Goal: Task Accomplishment & Management: Manage account settings

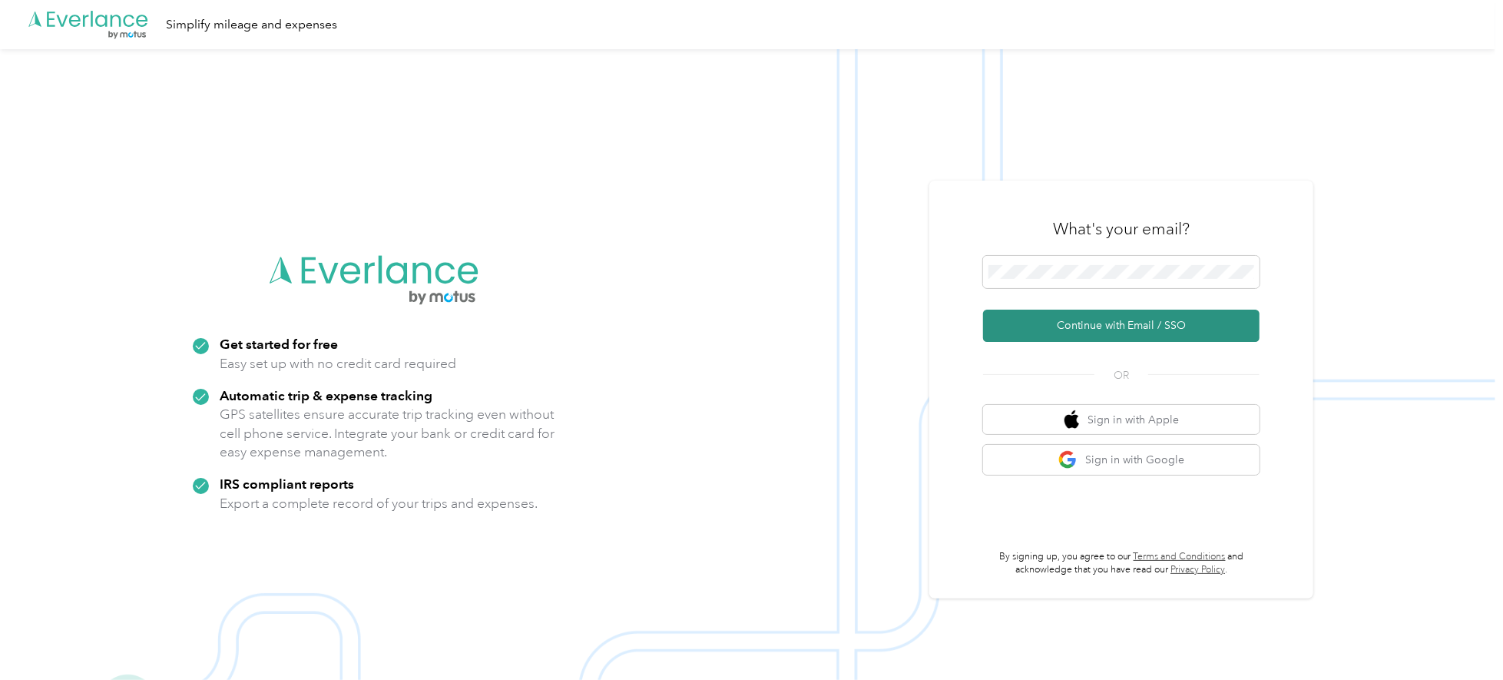
click at [1164, 322] on button "Continue with Email / SSO" at bounding box center [1121, 326] width 277 height 32
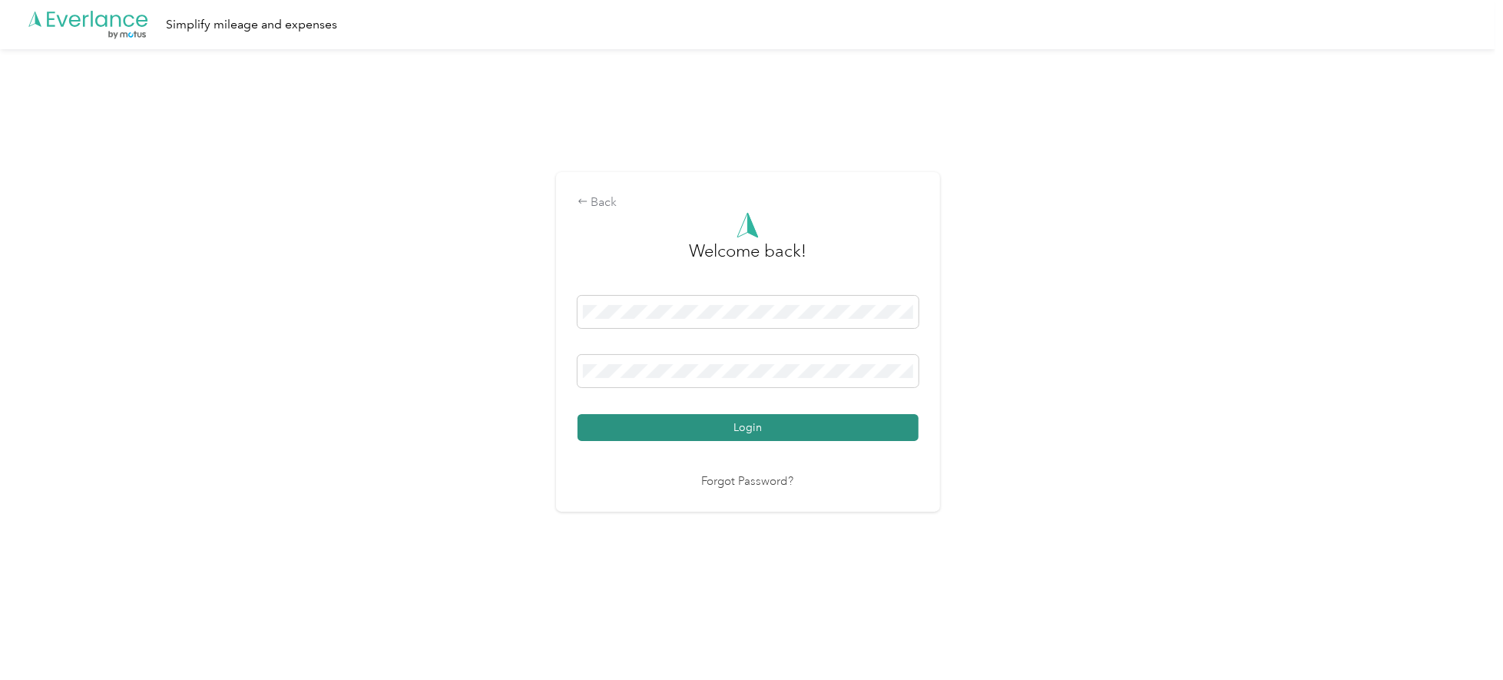
click at [831, 431] on button "Login" at bounding box center [748, 427] width 341 height 27
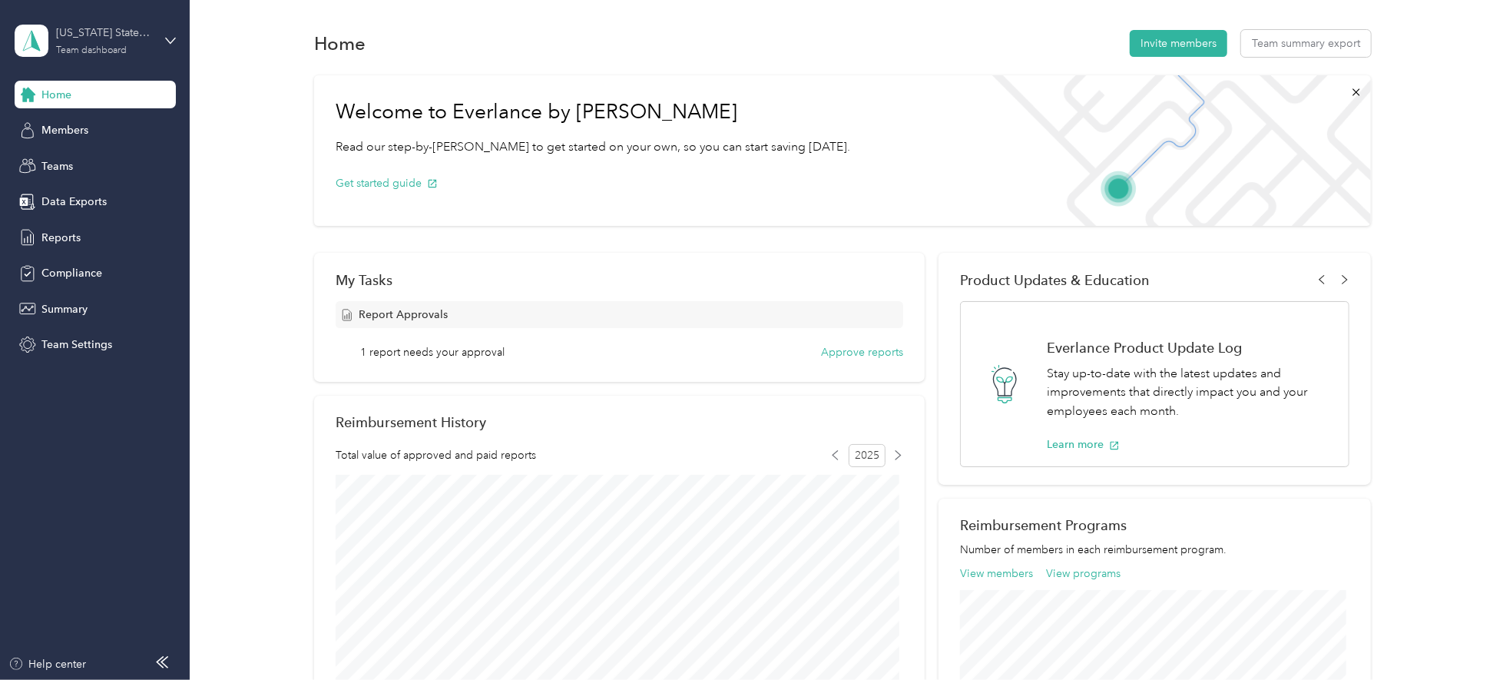
click at [89, 38] on div "[US_STATE] State Sales Team" at bounding box center [104, 33] width 96 height 16
click at [83, 151] on div "Personal dashboard" at bounding box center [262, 160] width 475 height 27
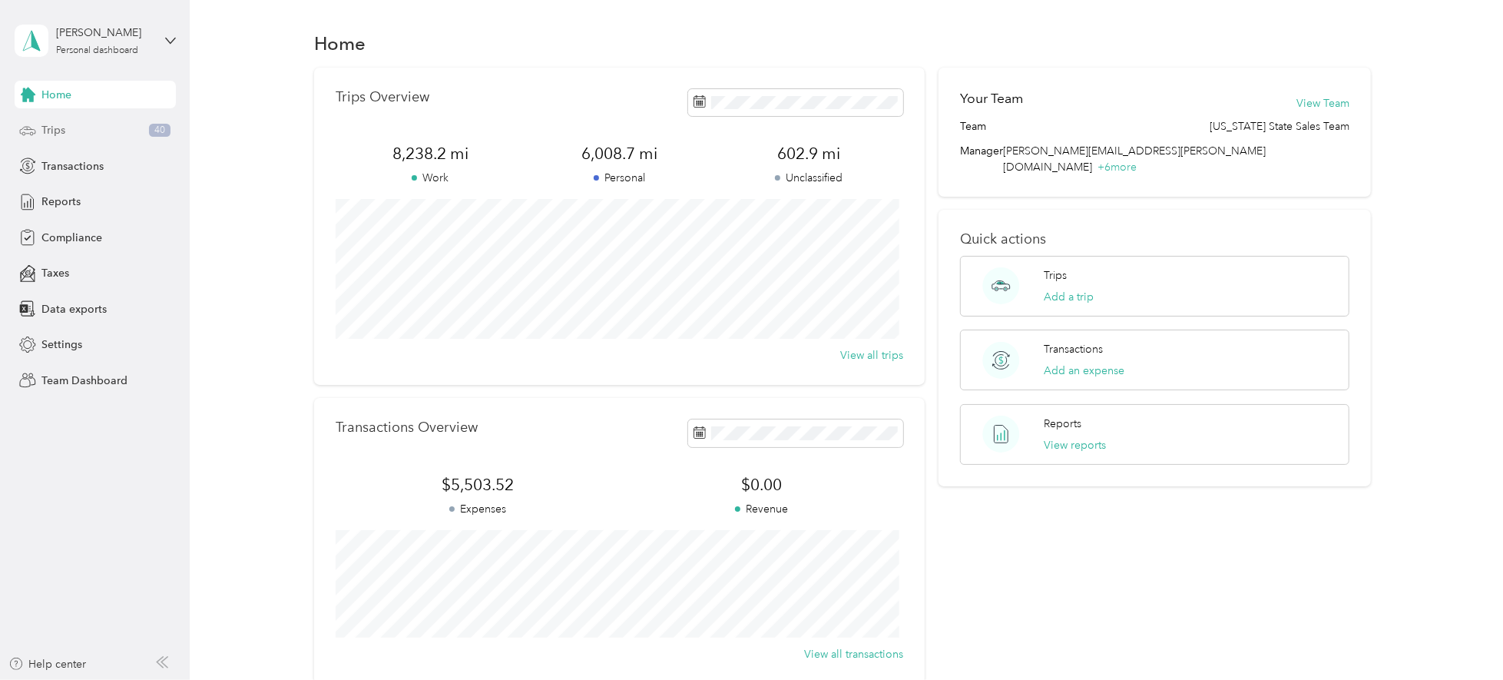
click at [82, 128] on div "Trips 40" at bounding box center [95, 131] width 161 height 28
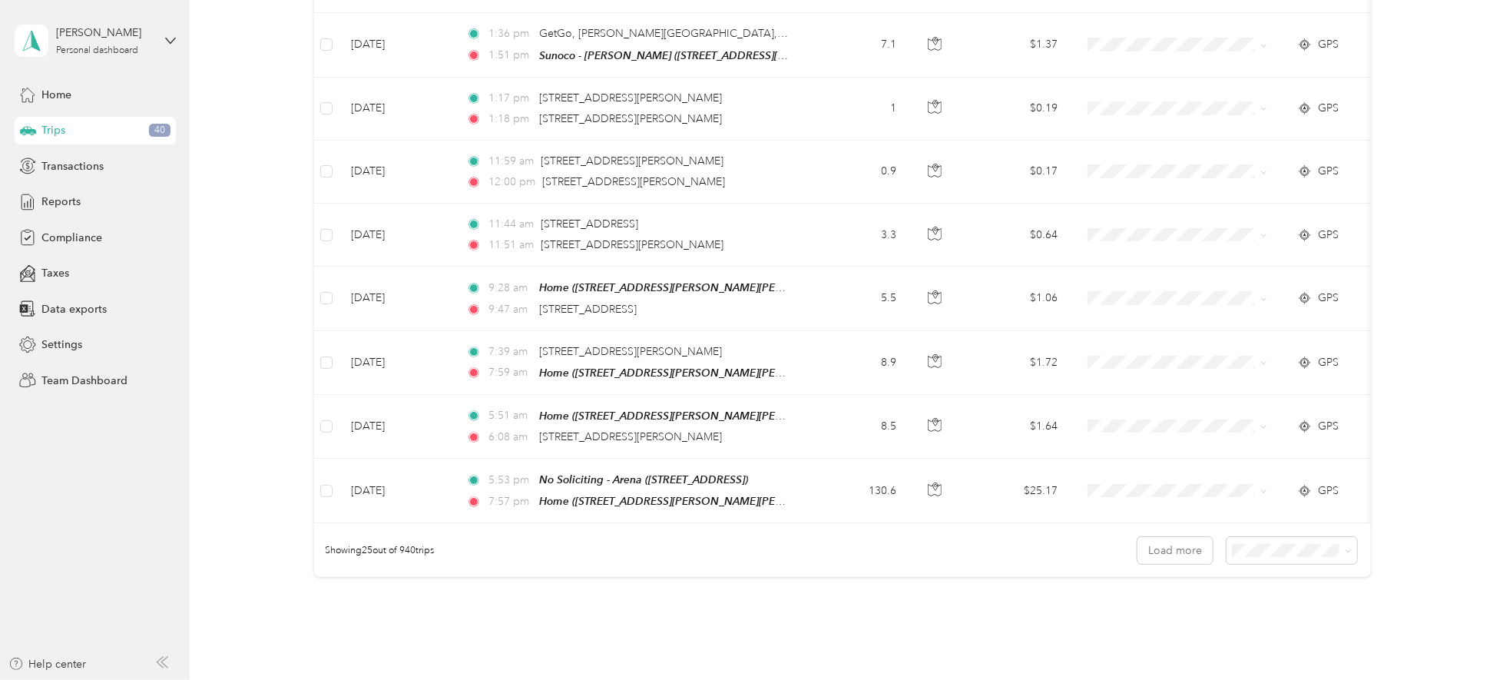
scroll to position [1458, 0]
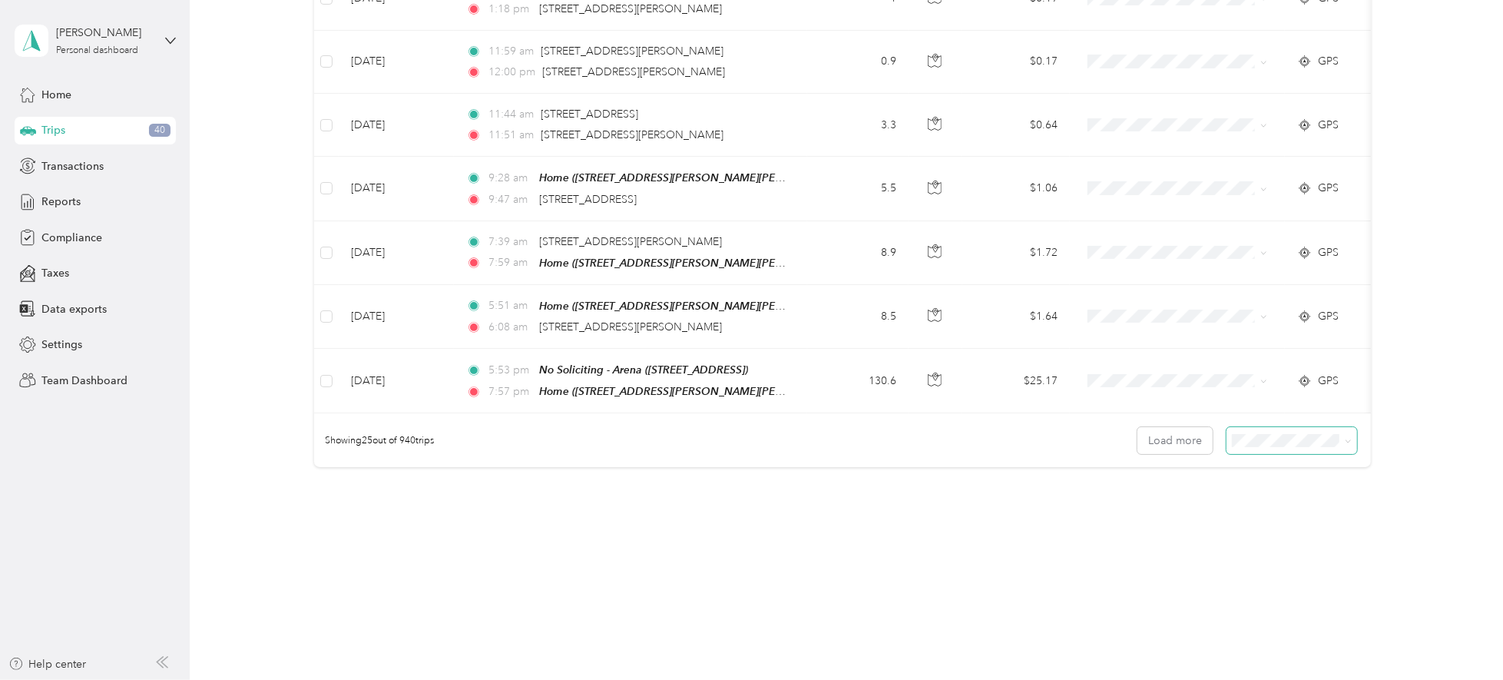
click at [1263, 449] on span at bounding box center [1292, 440] width 131 height 27
click at [1260, 526] on div "100 per load" at bounding box center [1285, 523] width 110 height 16
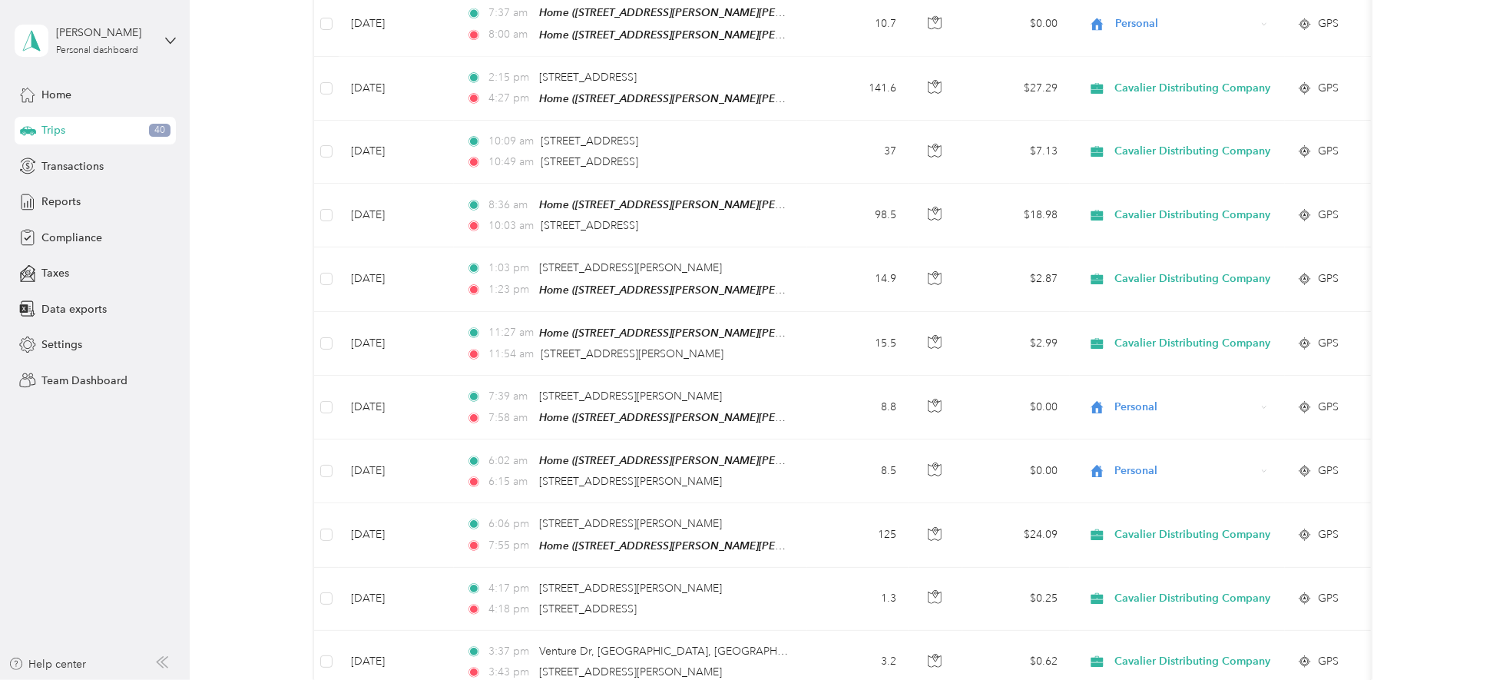
scroll to position [2482, 0]
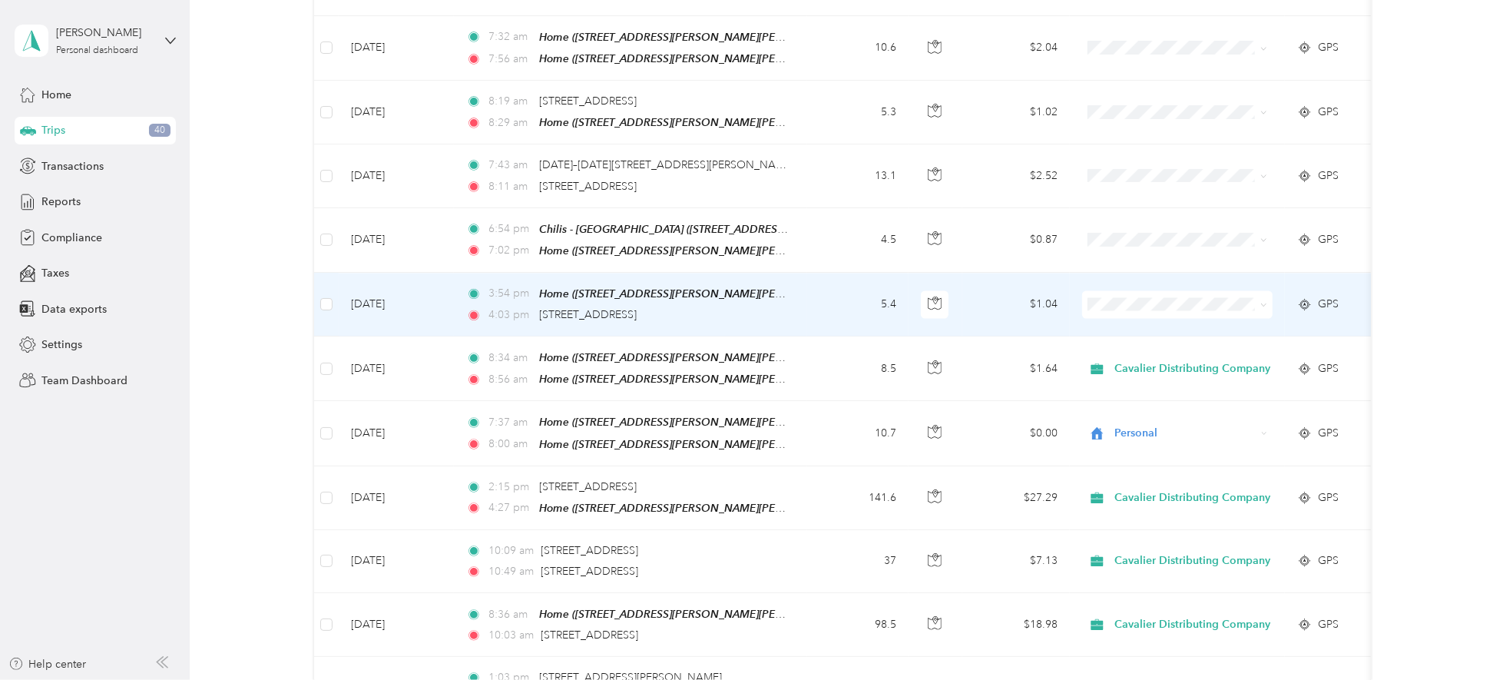
click at [1128, 334] on span "Cavalier Distributing Company" at bounding box center [1198, 334] width 156 height 16
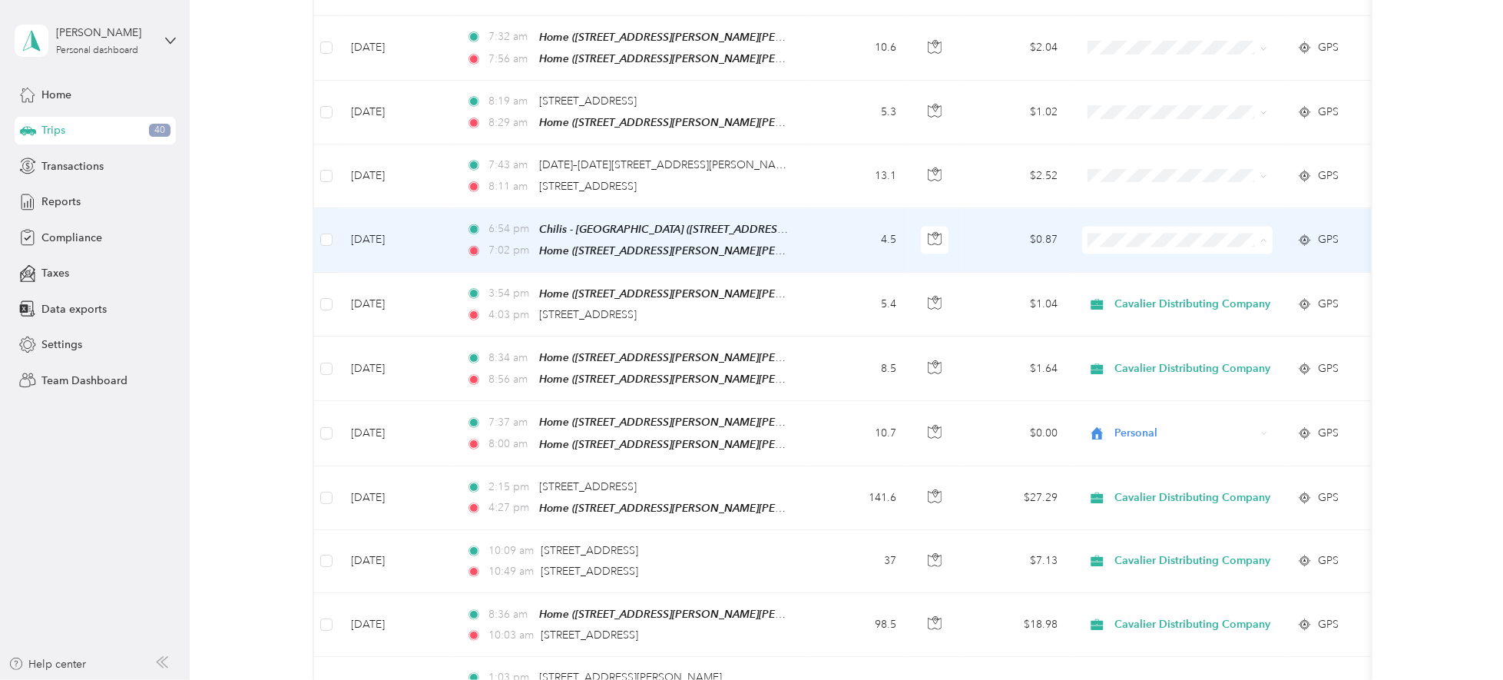
click at [1123, 260] on li "Cavalier Distributing Company" at bounding box center [1184, 273] width 205 height 27
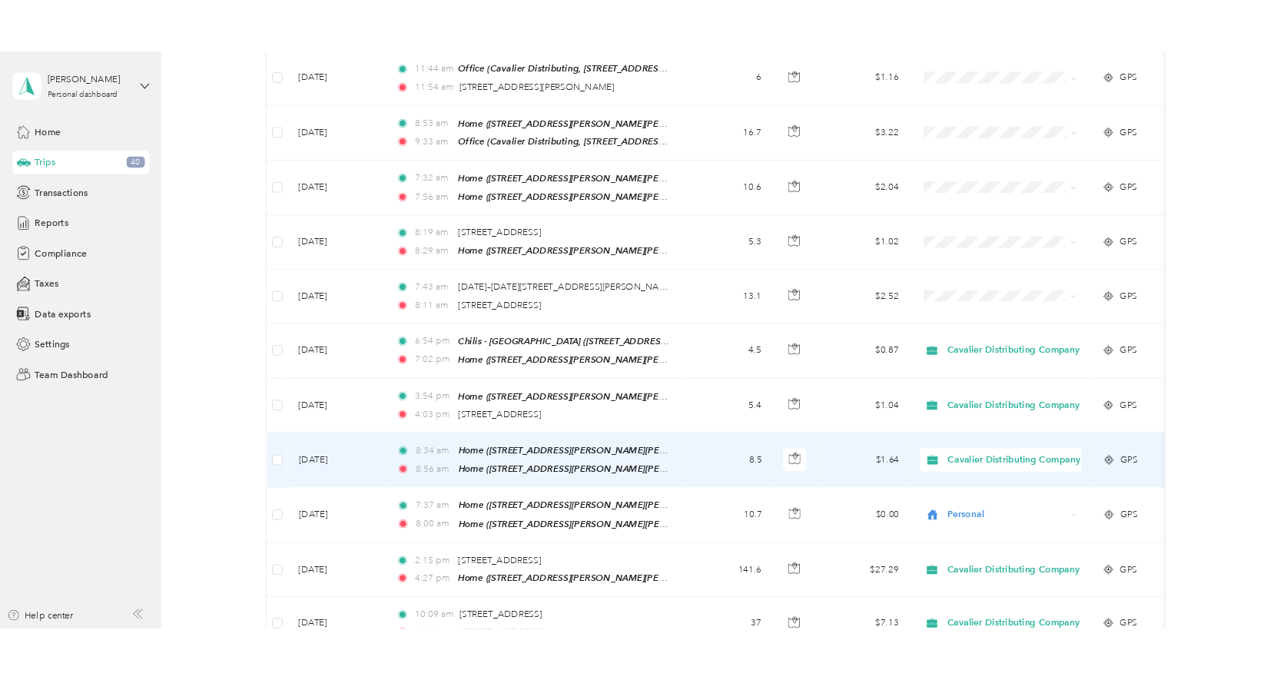
scroll to position [2277, 0]
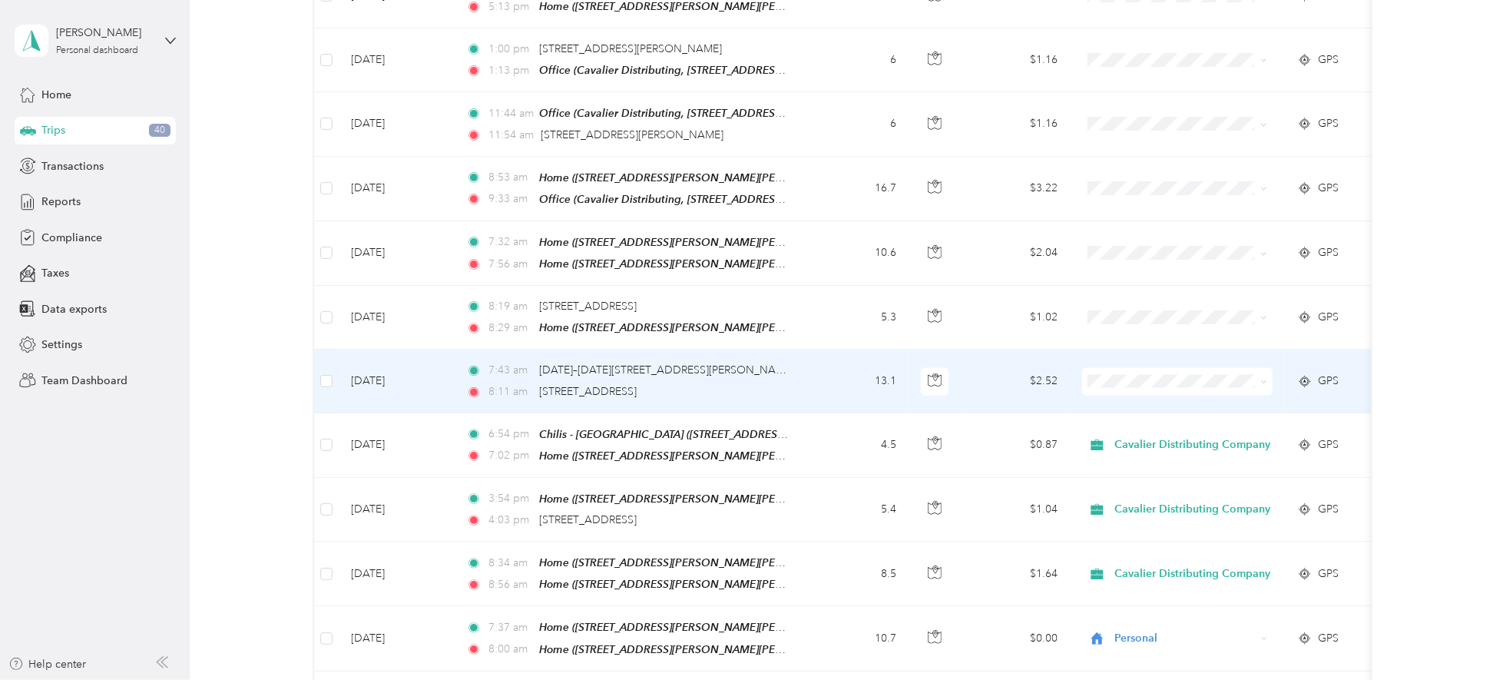
click at [1141, 439] on span "Personal" at bounding box center [1198, 440] width 156 height 16
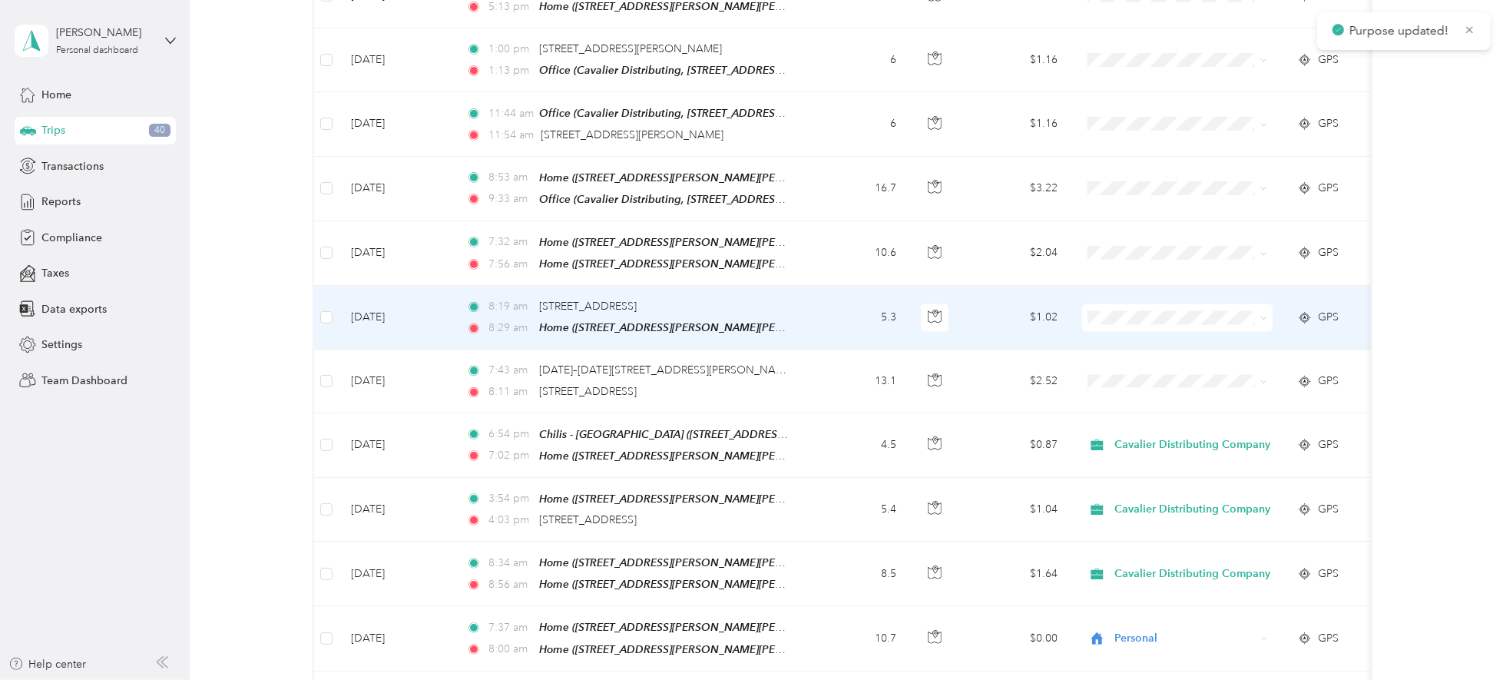
click at [1140, 375] on span "Personal" at bounding box center [1198, 375] width 156 height 16
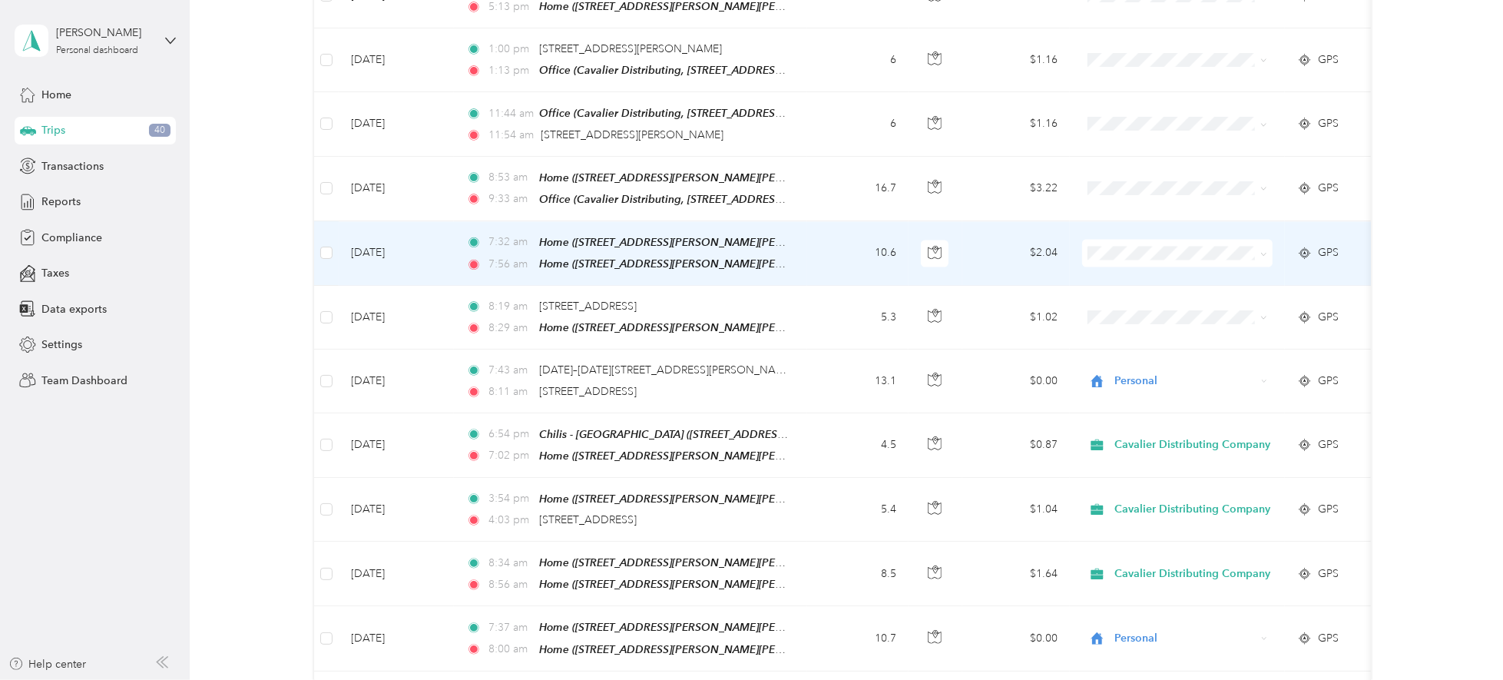
click at [1137, 306] on span "Personal" at bounding box center [1198, 307] width 156 height 16
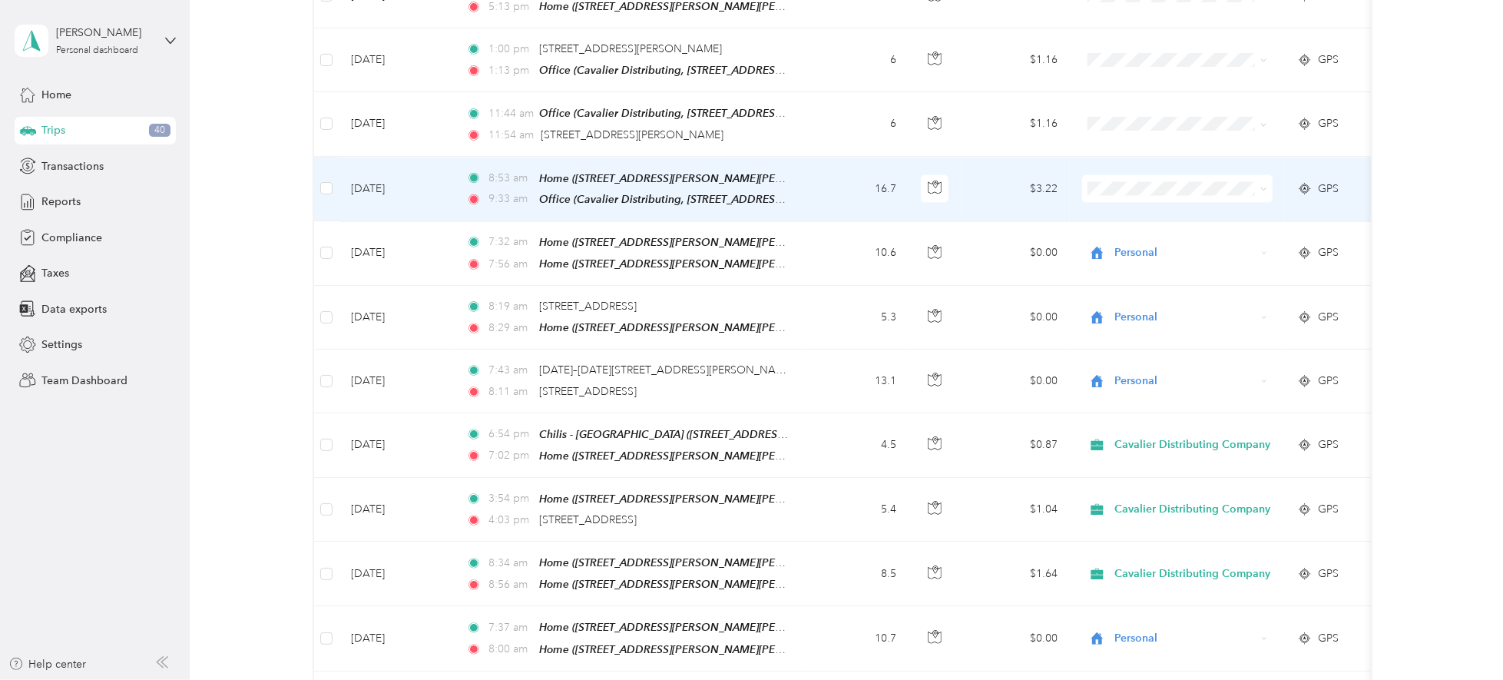
click at [1135, 220] on li "Cavalier Distributing Company" at bounding box center [1184, 214] width 205 height 27
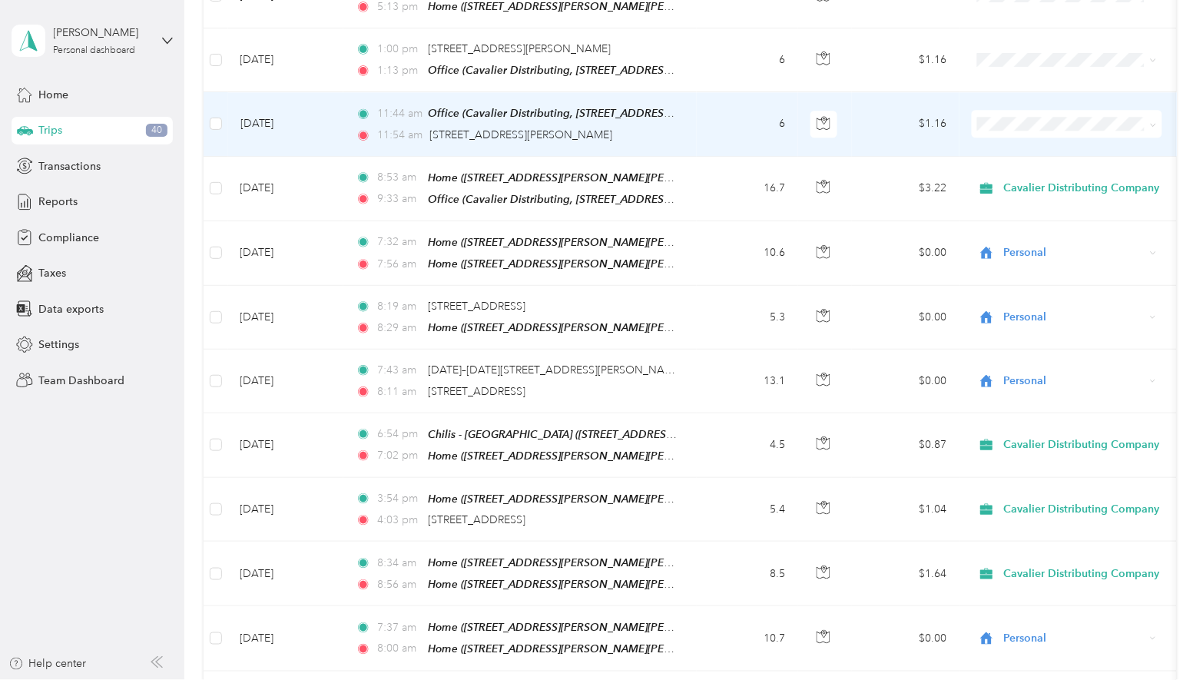
click at [617, 133] on div "11:54 am [STREET_ADDRESS][PERSON_NAME]" at bounding box center [517, 135] width 323 height 17
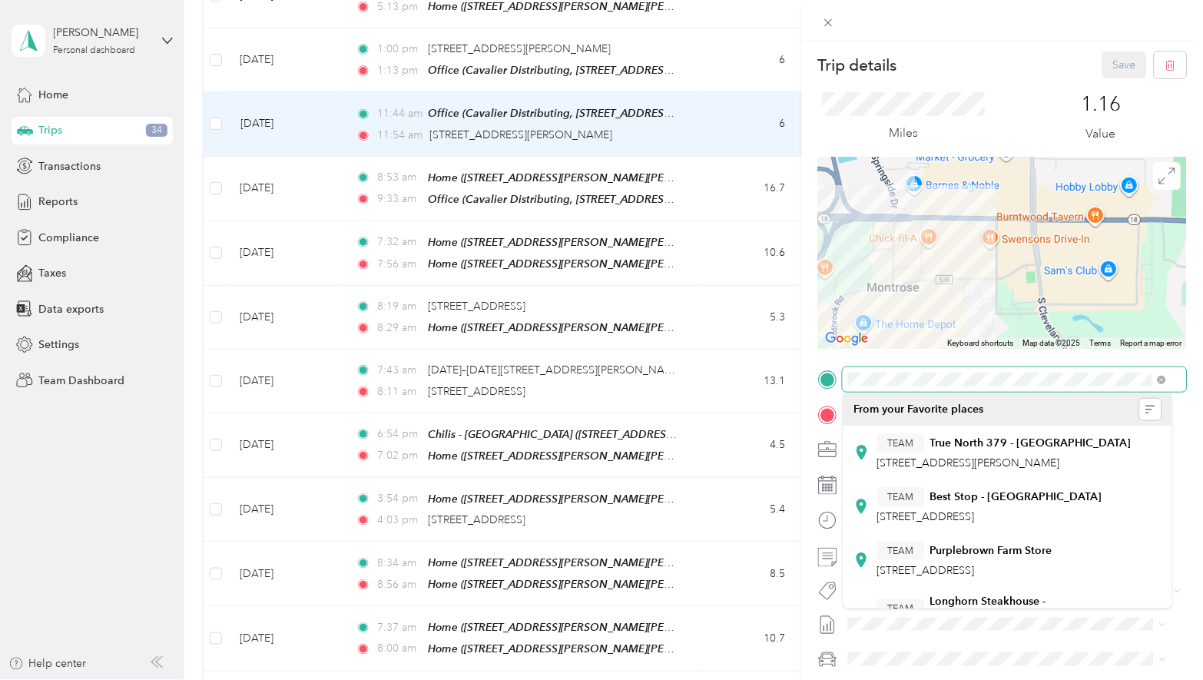
drag, startPoint x: 939, startPoint y: 235, endPoint x: 947, endPoint y: 305, distance: 70.4
click at [948, 312] on div at bounding box center [1002, 253] width 369 height 192
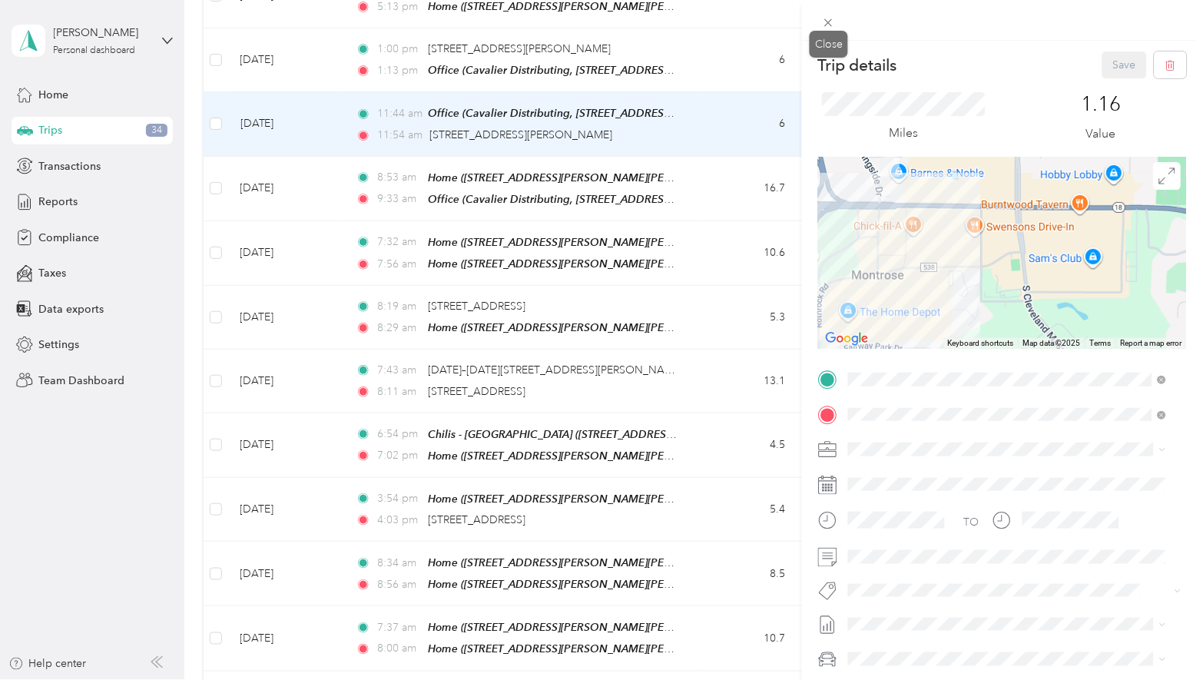
click at [826, 22] on icon at bounding box center [828, 22] width 13 height 13
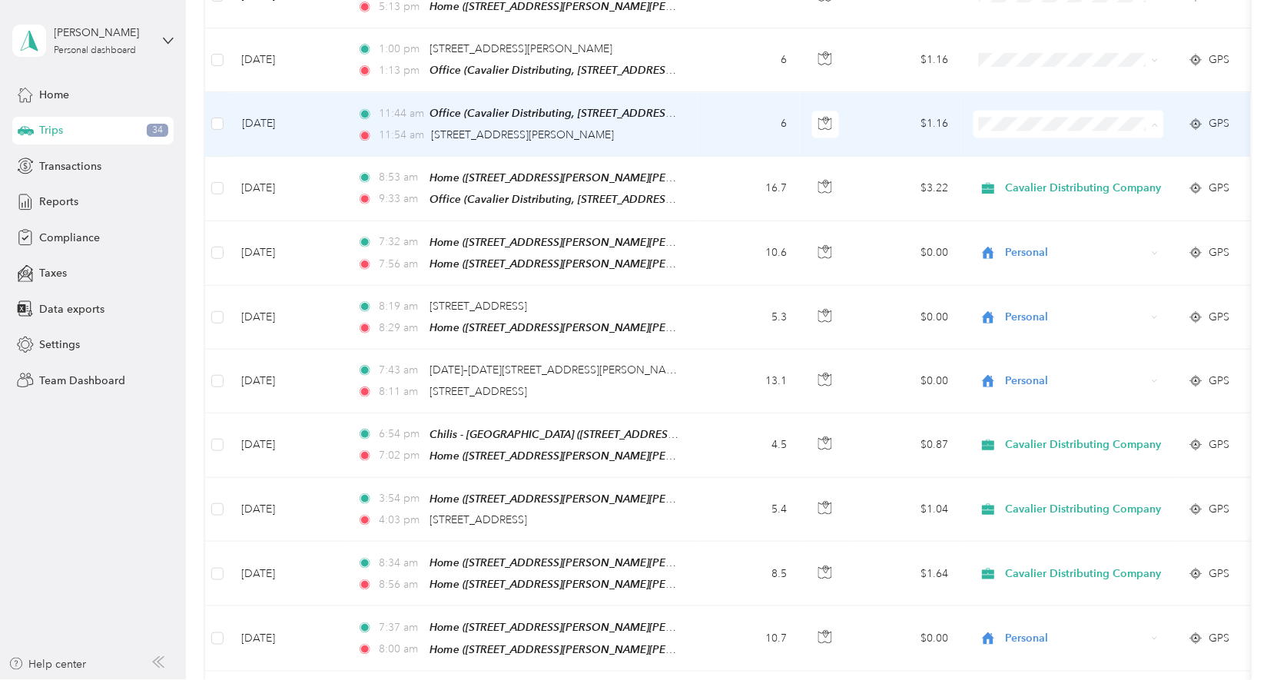
click at [1046, 157] on li "Cavalier Distributing Company" at bounding box center [1075, 156] width 205 height 27
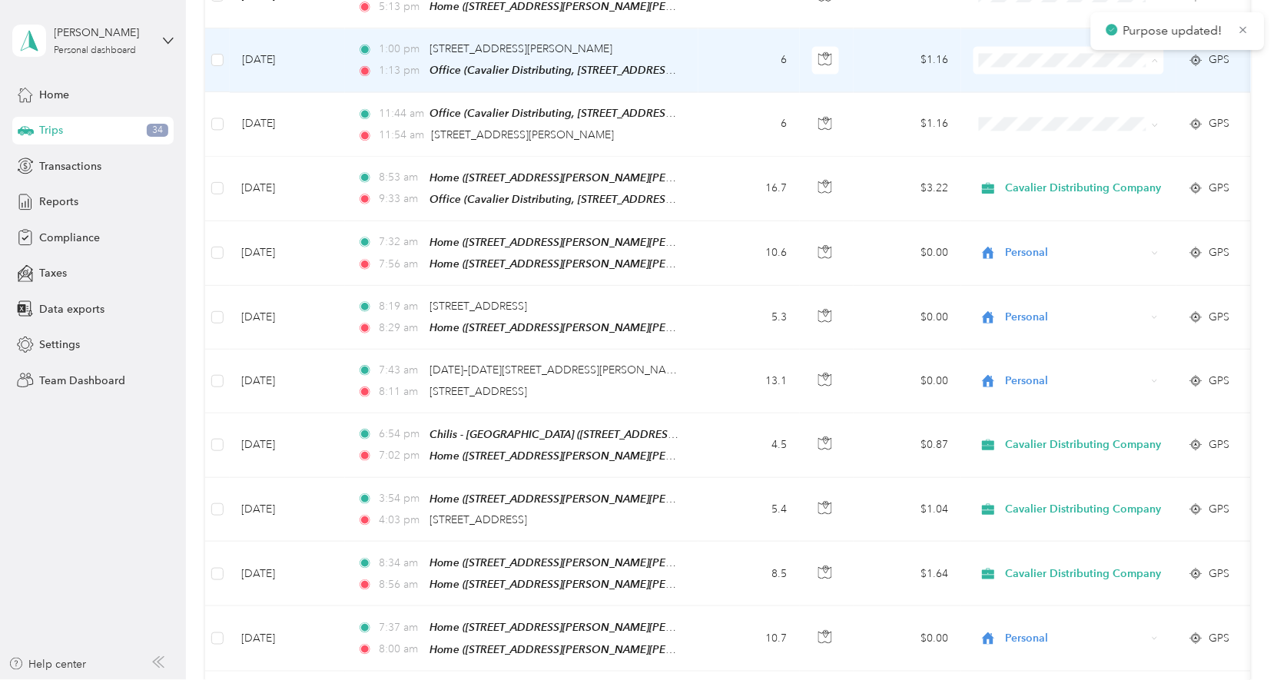
click at [1031, 88] on span "Cavalier Distributing Company" at bounding box center [1089, 92] width 156 height 16
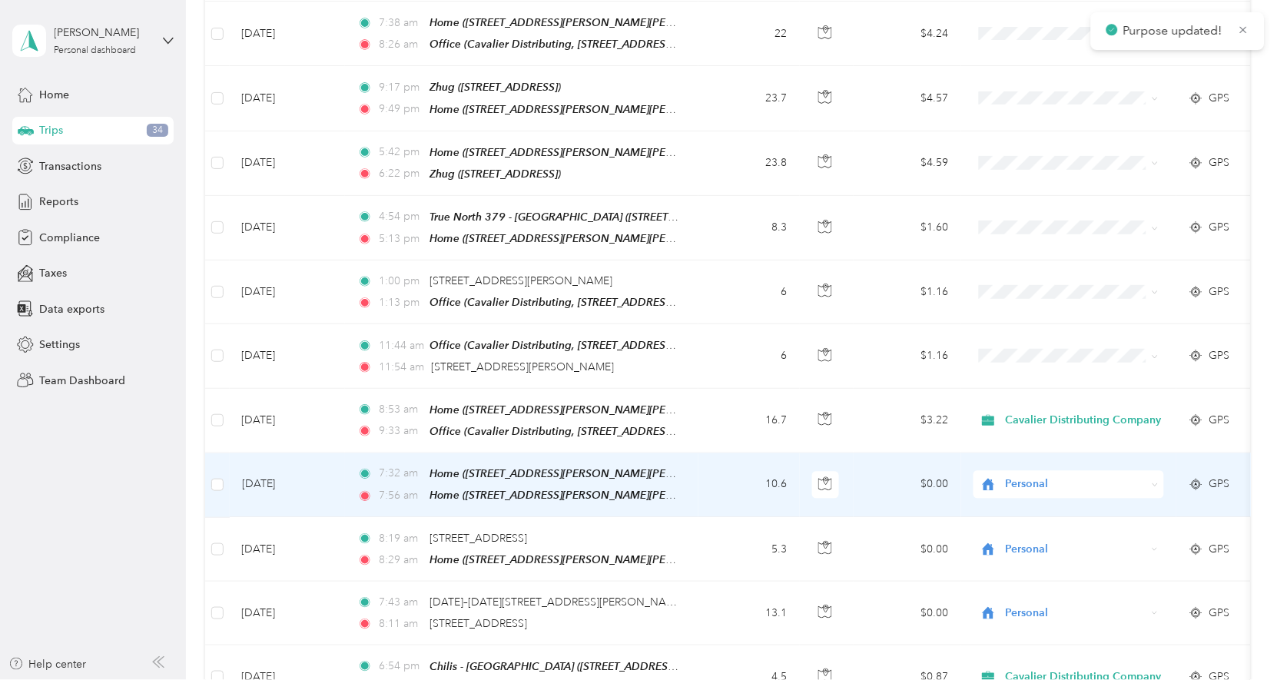
scroll to position [1970, 0]
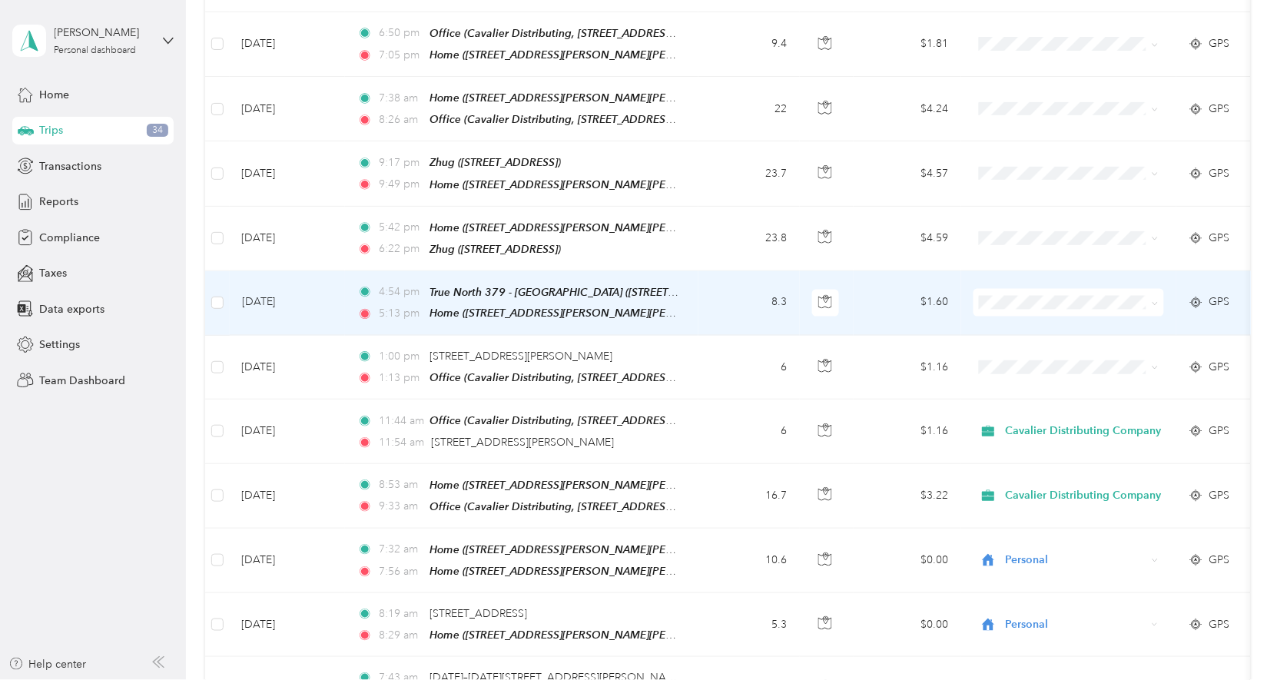
click at [1025, 326] on span "Cavalier Distributing Company" at bounding box center [1089, 327] width 156 height 16
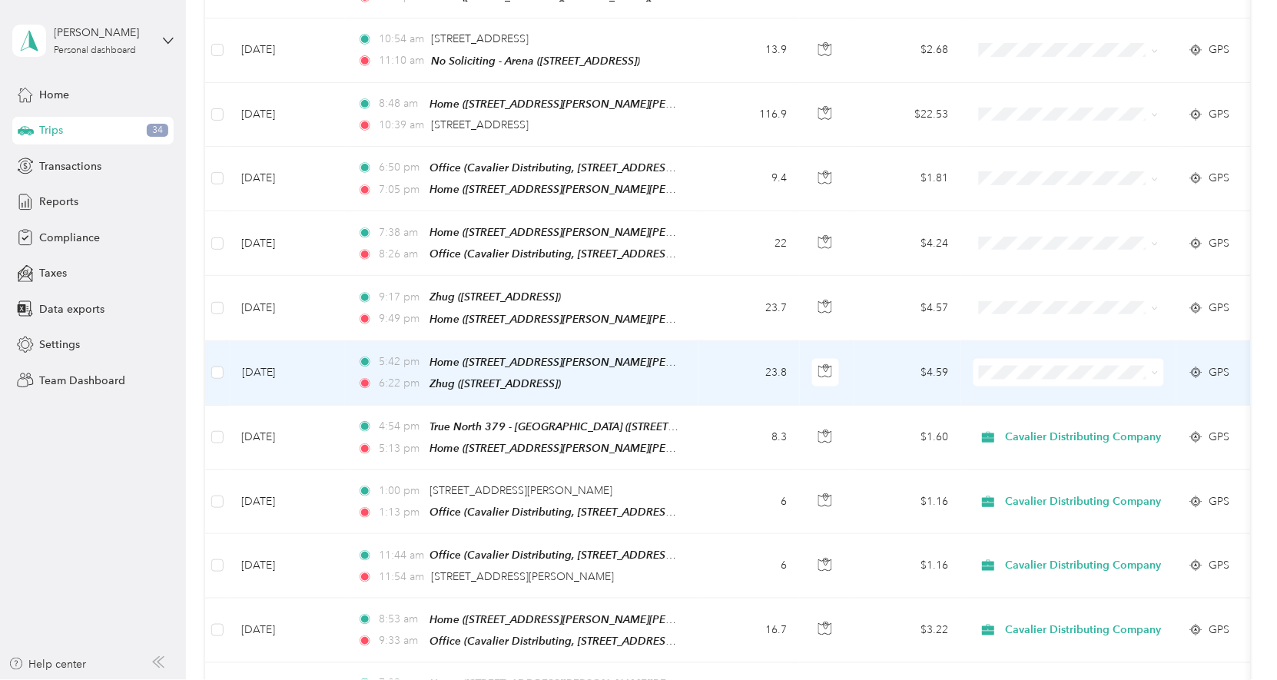
scroll to position [1870, 0]
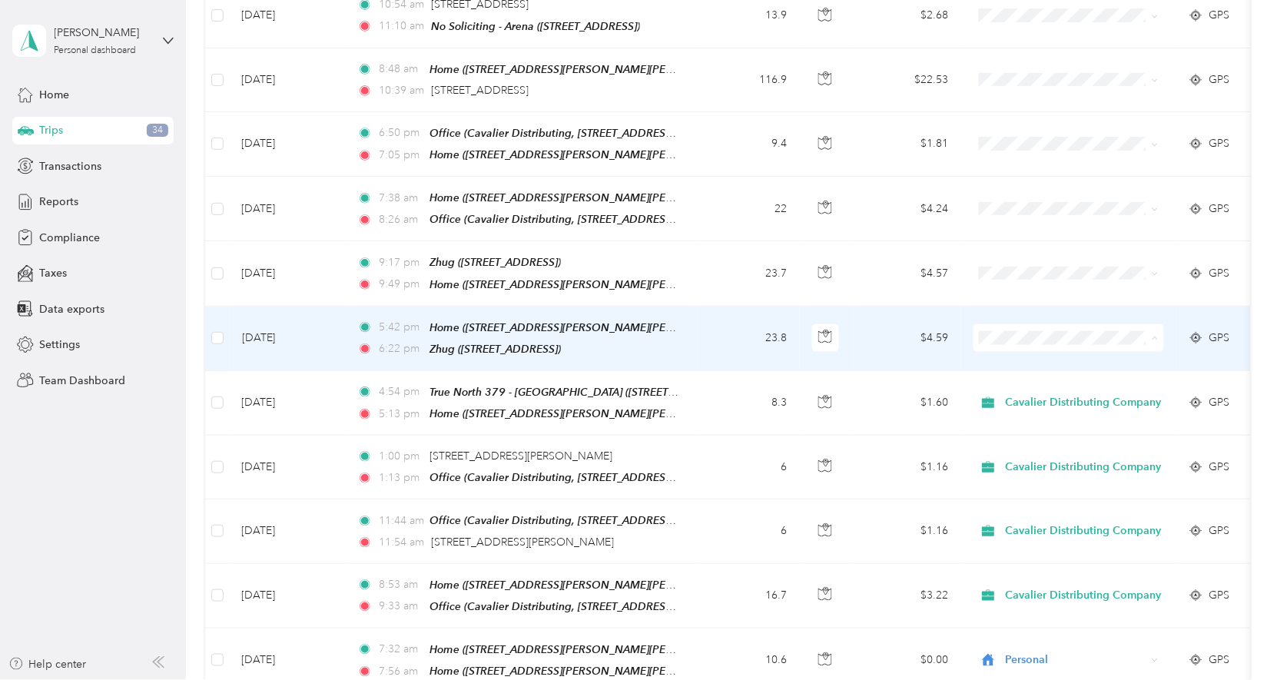
click at [1022, 372] on span "Cavalier Distributing Company" at bounding box center [1089, 370] width 156 height 16
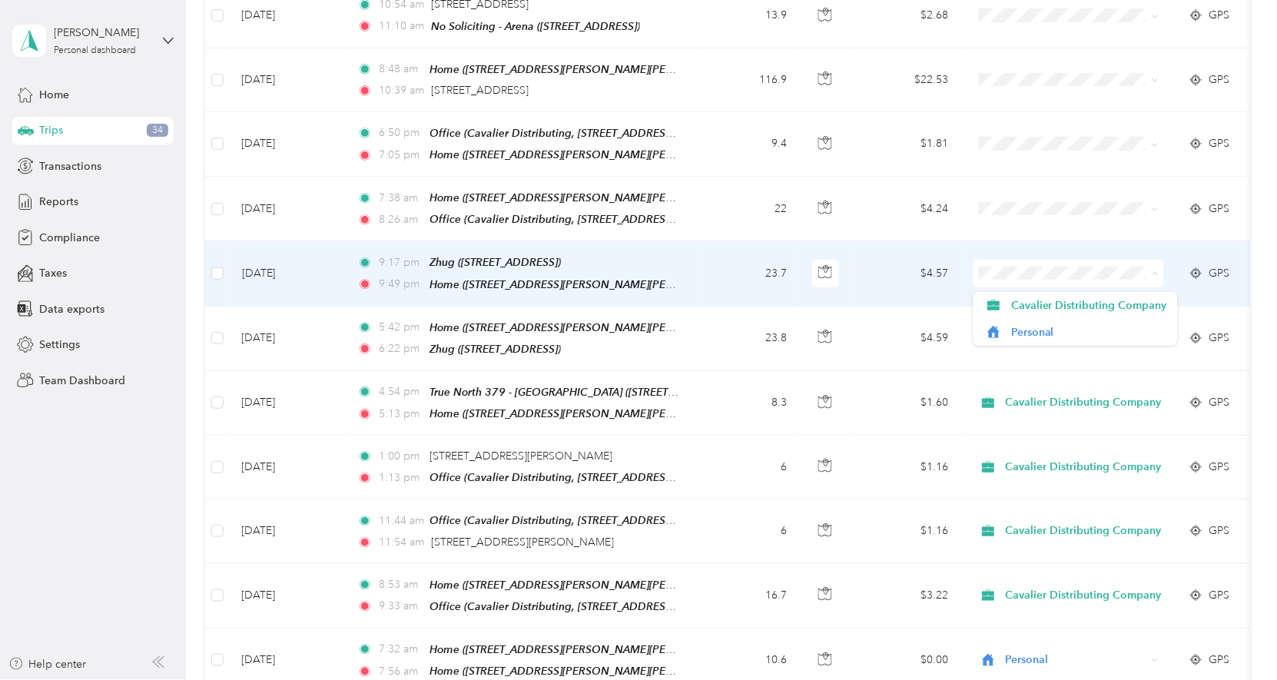
click at [1052, 304] on span "Cavalier Distributing Company" at bounding box center [1089, 305] width 156 height 16
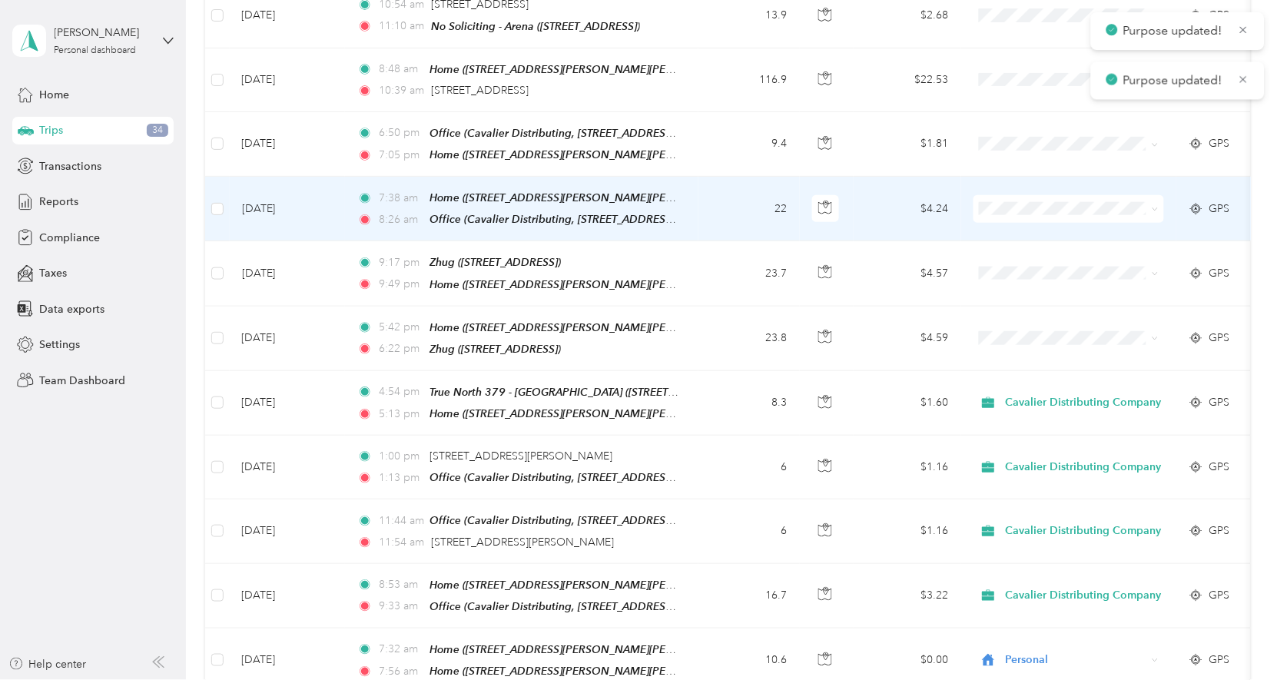
click at [1042, 246] on li "Cavalier Distributing Company" at bounding box center [1075, 238] width 205 height 27
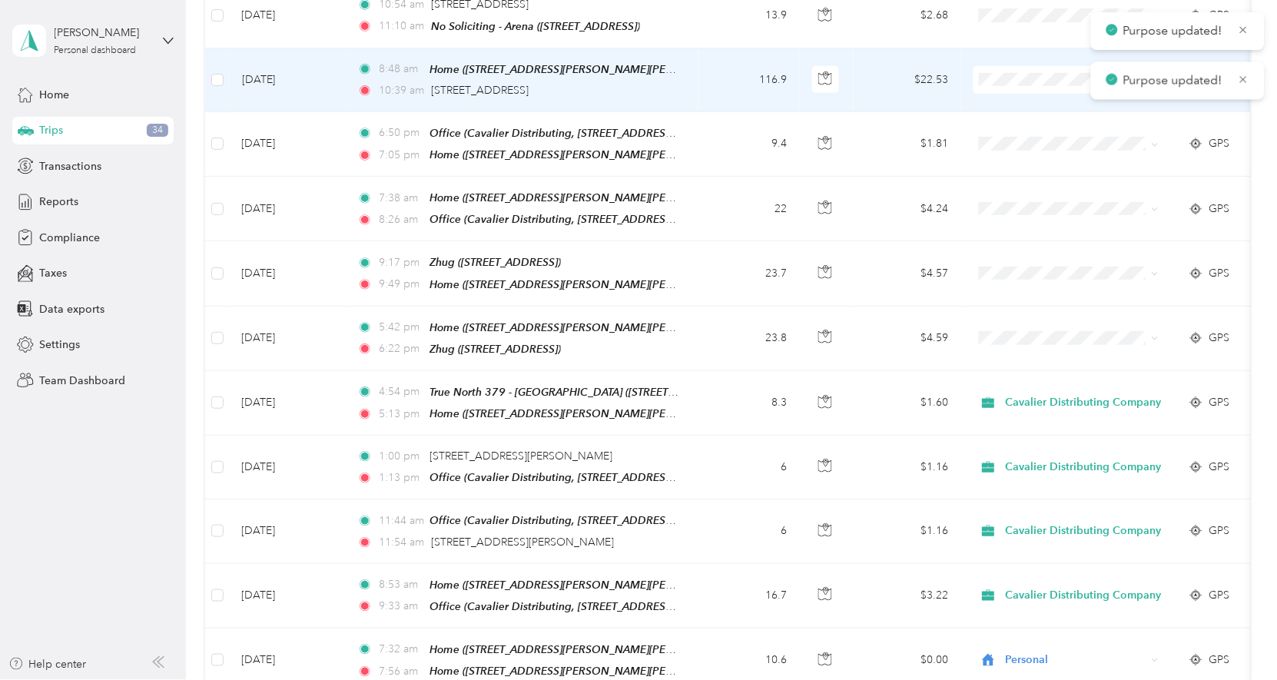
scroll to position [1665, 0]
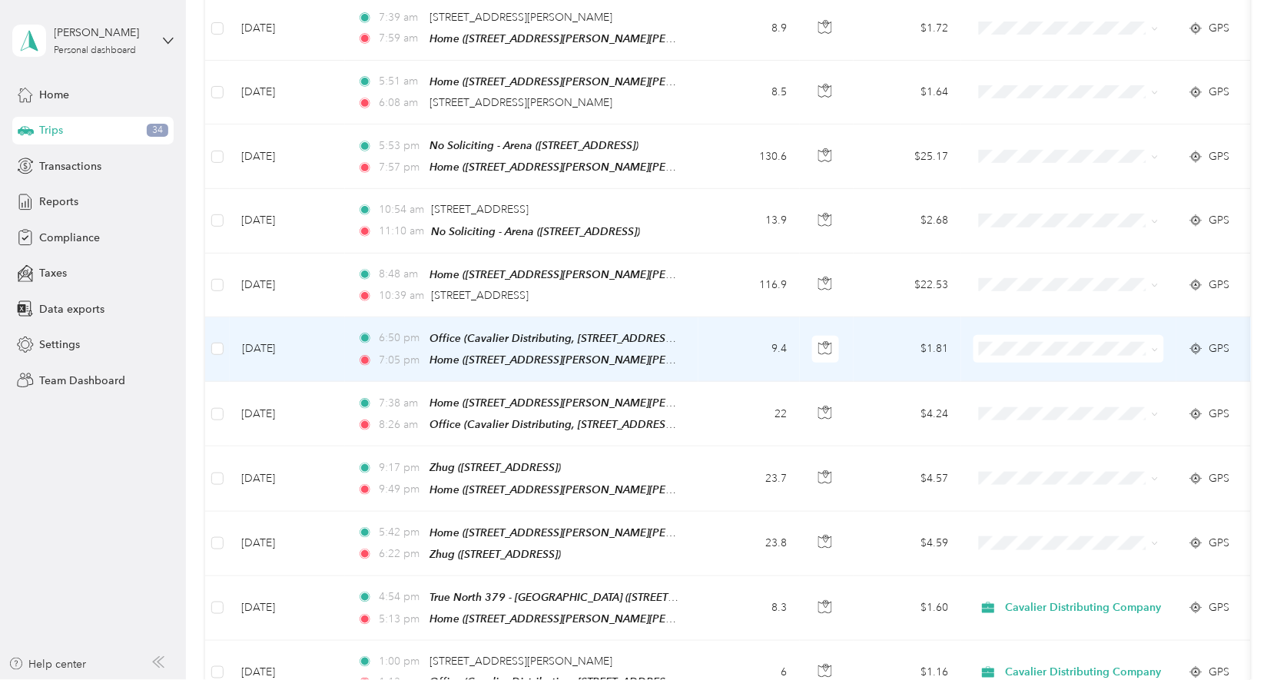
click at [1012, 376] on span "Cavalier Distributing Company" at bounding box center [1089, 374] width 156 height 16
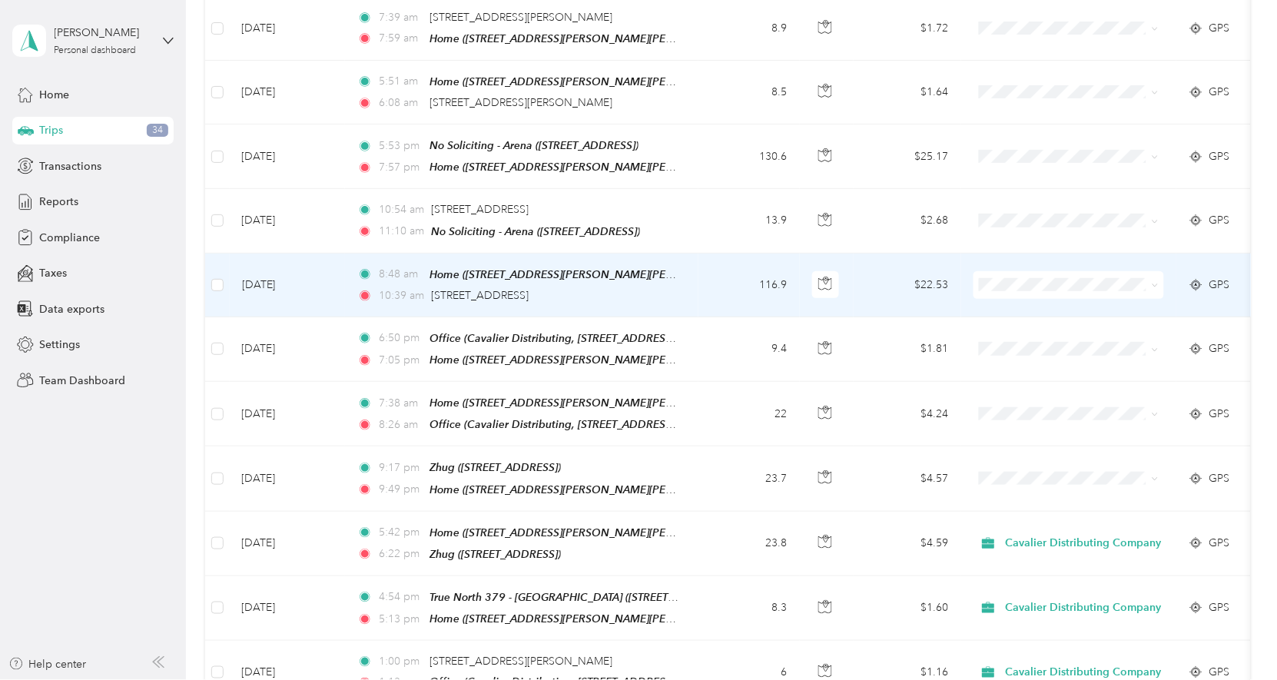
click at [1025, 278] on span at bounding box center [1068, 285] width 190 height 28
click at [1025, 306] on li "Cavalier Distributing Company" at bounding box center [1075, 316] width 205 height 27
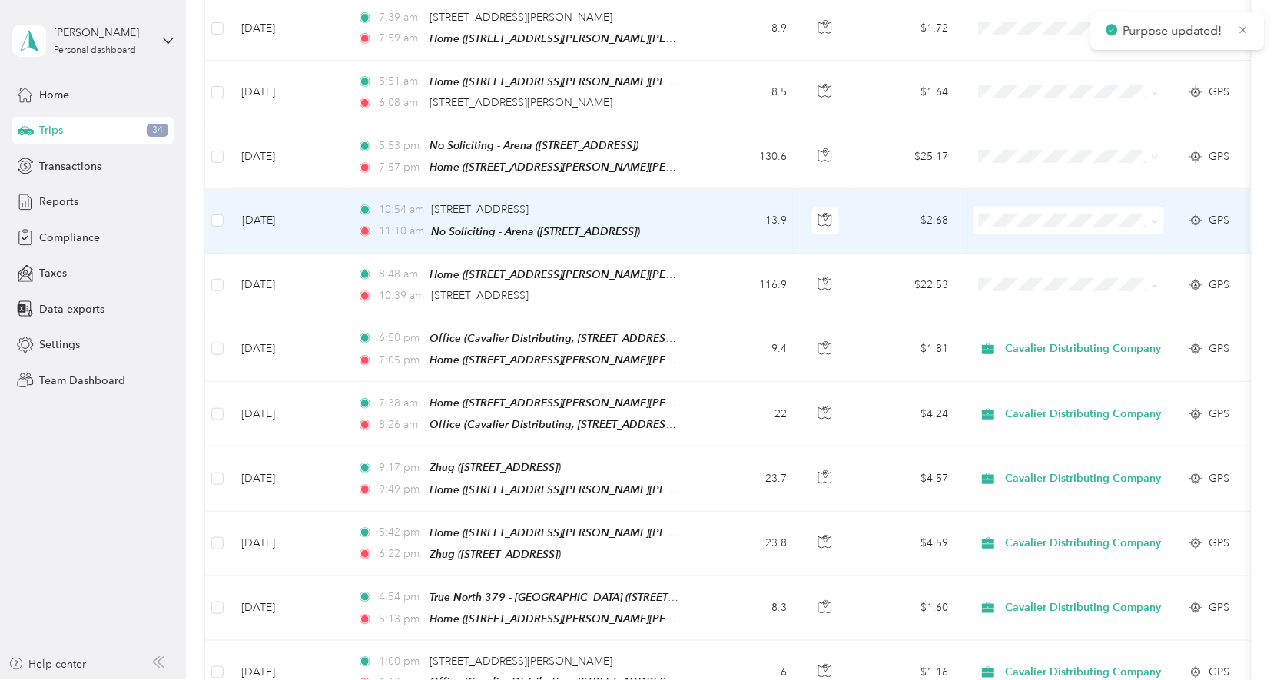
click at [1025, 250] on span "Cavalier Distributing Company" at bounding box center [1089, 250] width 156 height 16
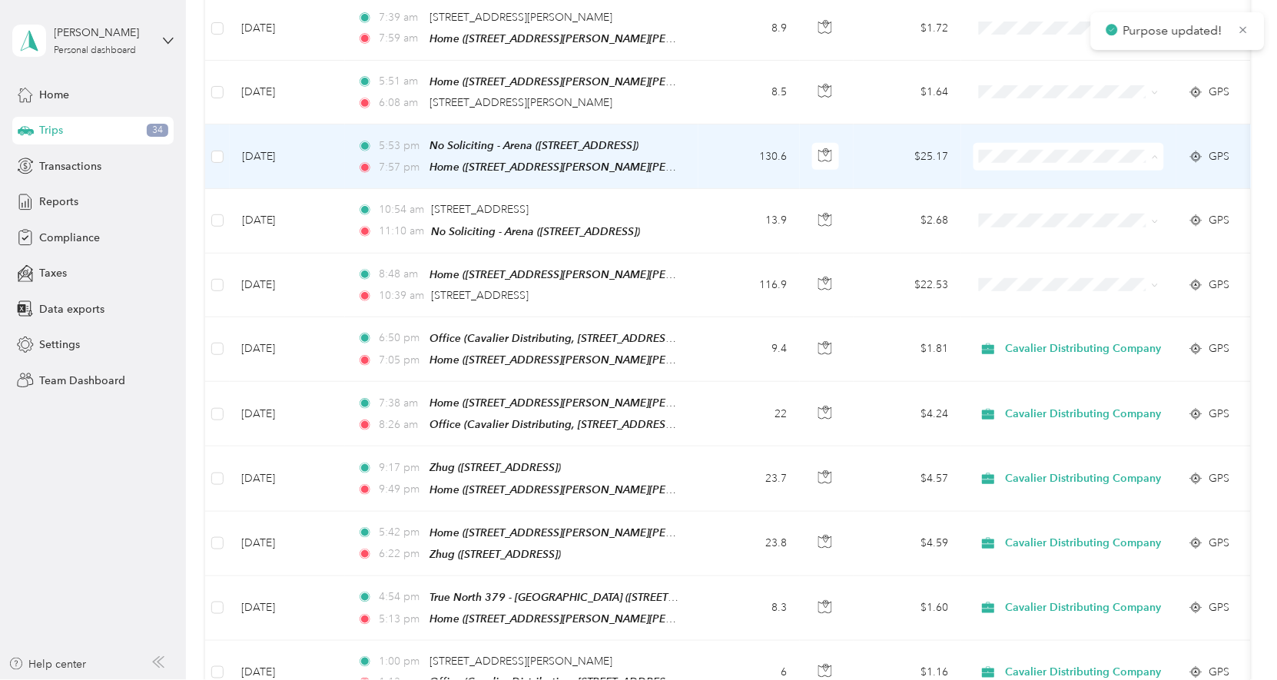
click at [995, 184] on icon at bounding box center [993, 187] width 12 height 11
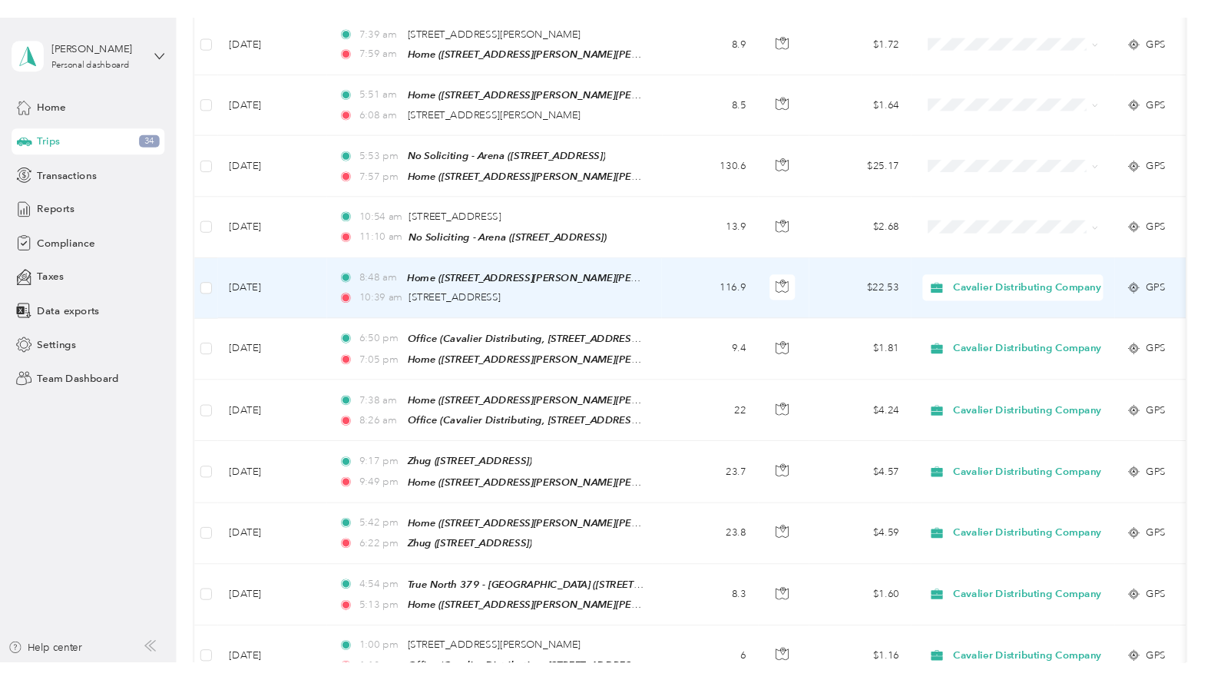
scroll to position [1563, 0]
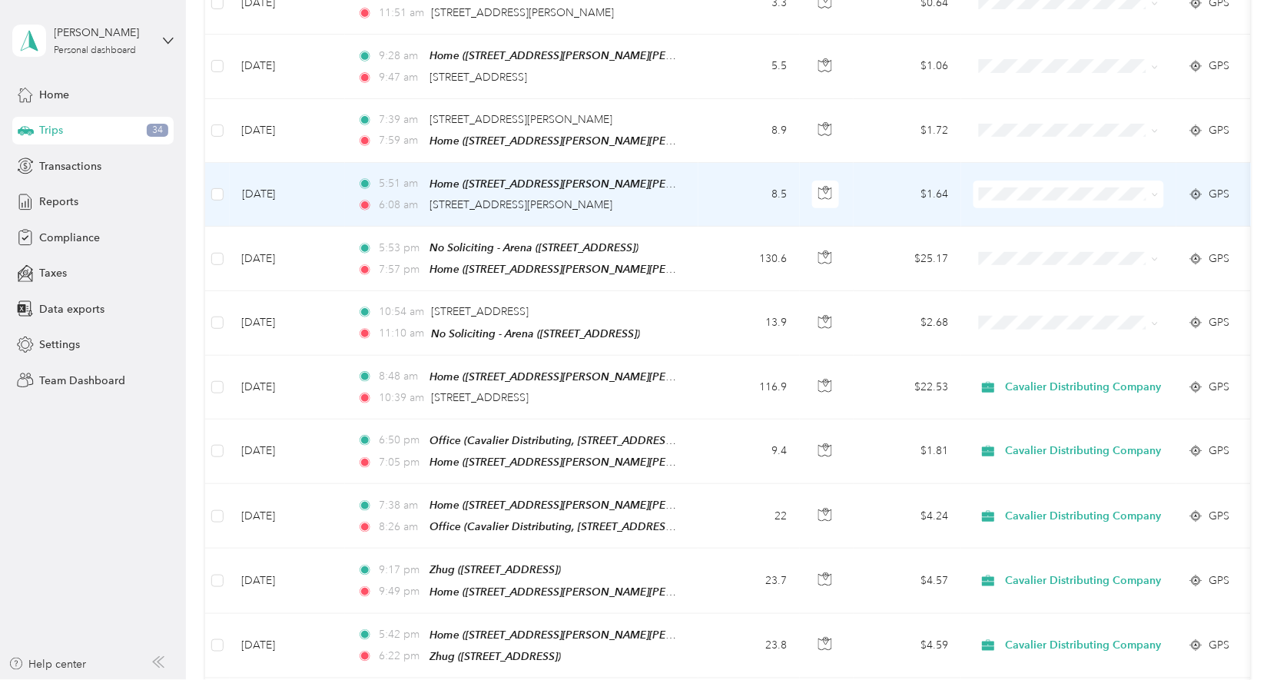
click at [1013, 248] on span "Personal" at bounding box center [1089, 248] width 156 height 16
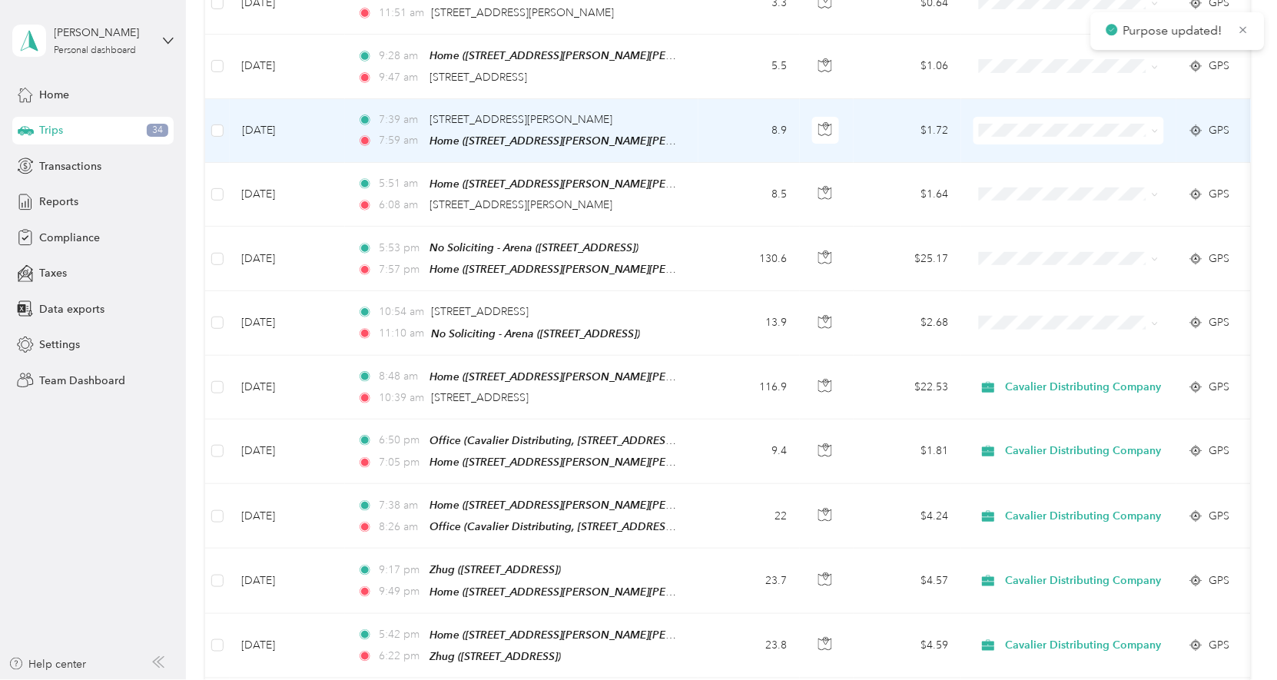
click at [1027, 120] on span at bounding box center [1068, 131] width 190 height 28
click at [1025, 192] on li "Personal" at bounding box center [1075, 182] width 205 height 27
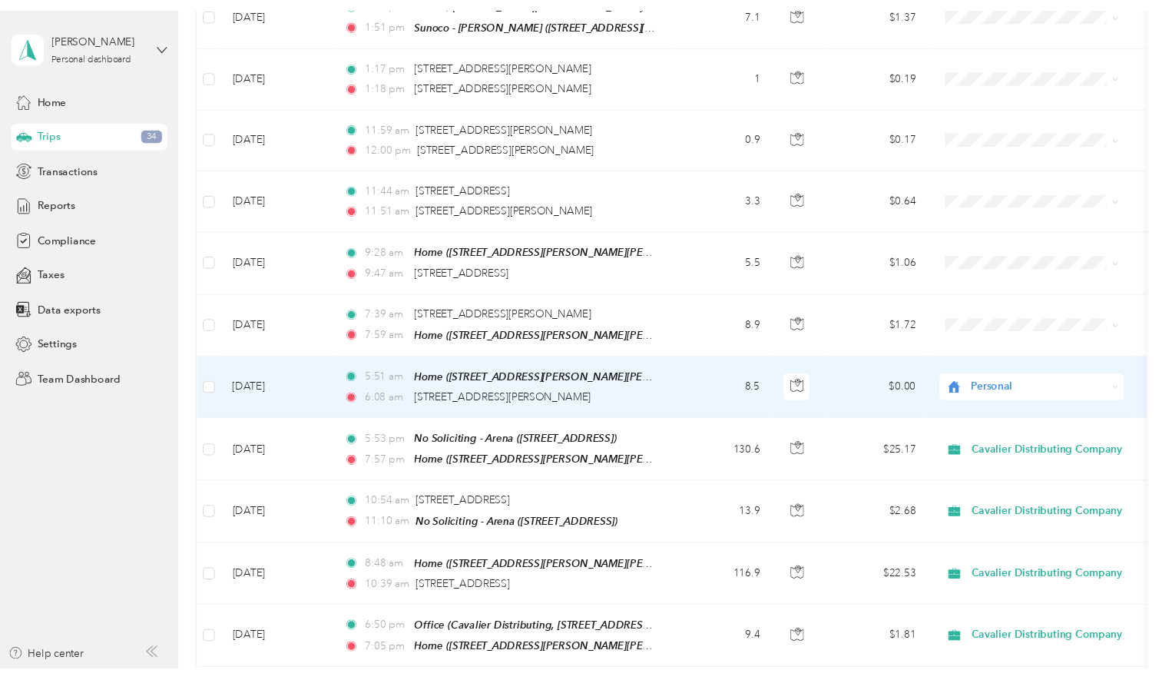
scroll to position [1358, 0]
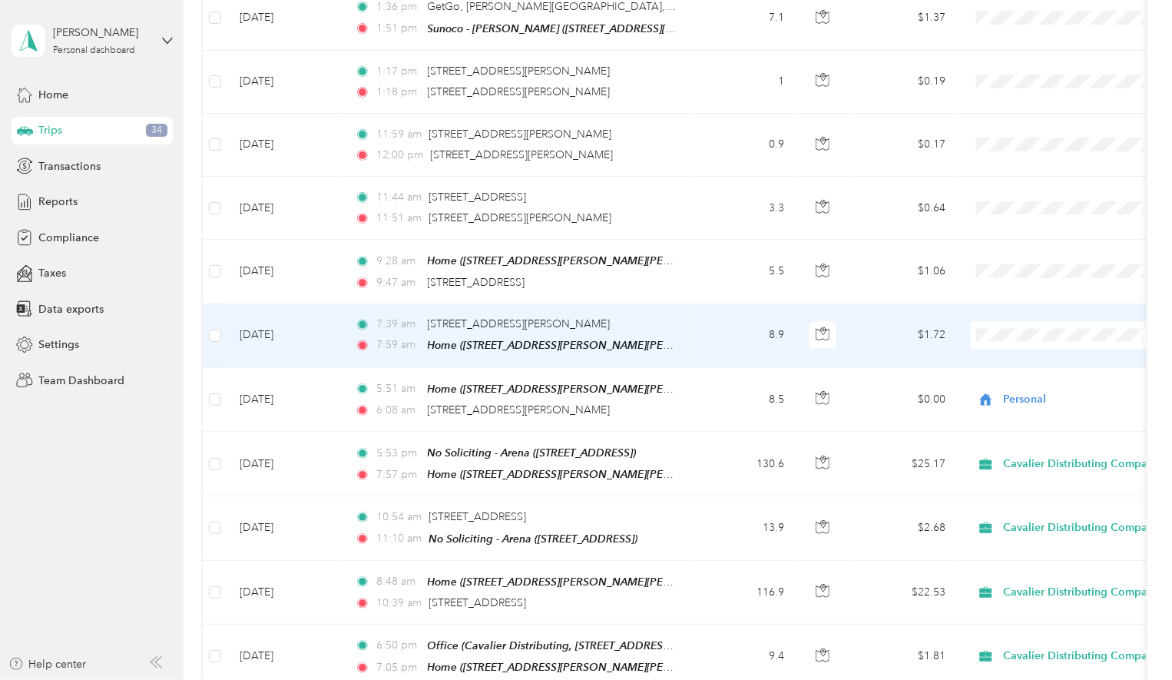
click at [1028, 392] on span "Personal" at bounding box center [1086, 393] width 156 height 16
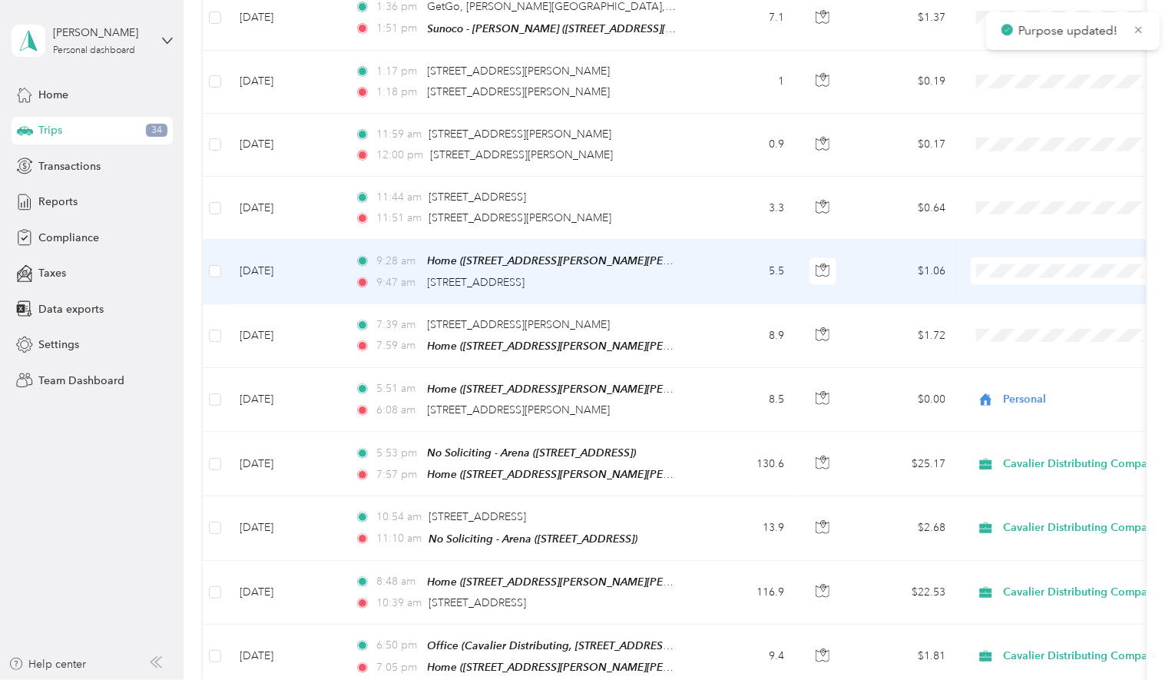
click at [1016, 326] on span "Personal" at bounding box center [1086, 329] width 156 height 16
click at [1015, 297] on span "Cavalier Distributing Company" at bounding box center [1086, 302] width 156 height 16
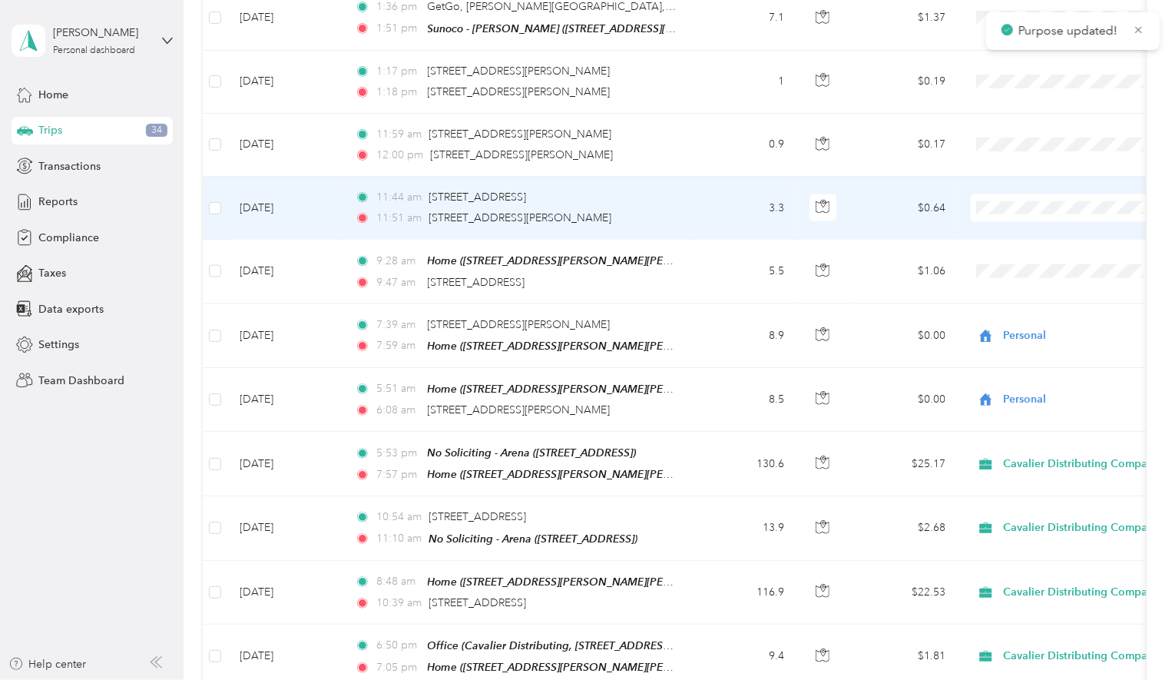
click at [1015, 240] on li "Cavalier Distributing Company" at bounding box center [1073, 233] width 205 height 27
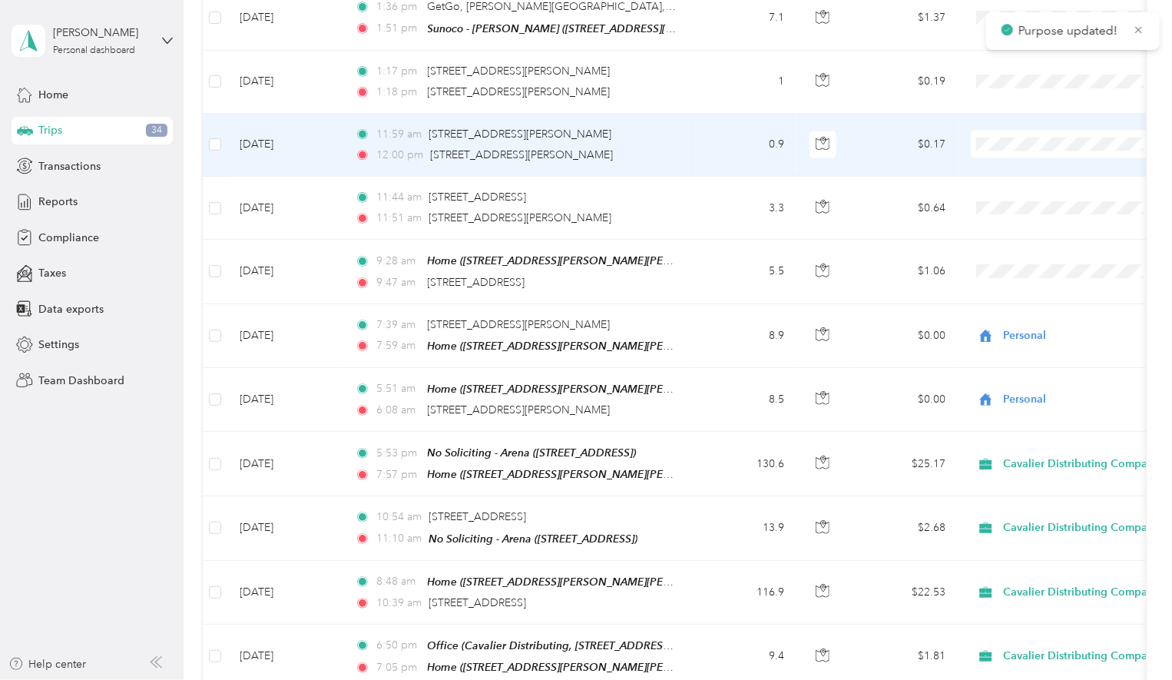
click at [1029, 171] on span "Cavalier Distributing Company" at bounding box center [1086, 174] width 156 height 16
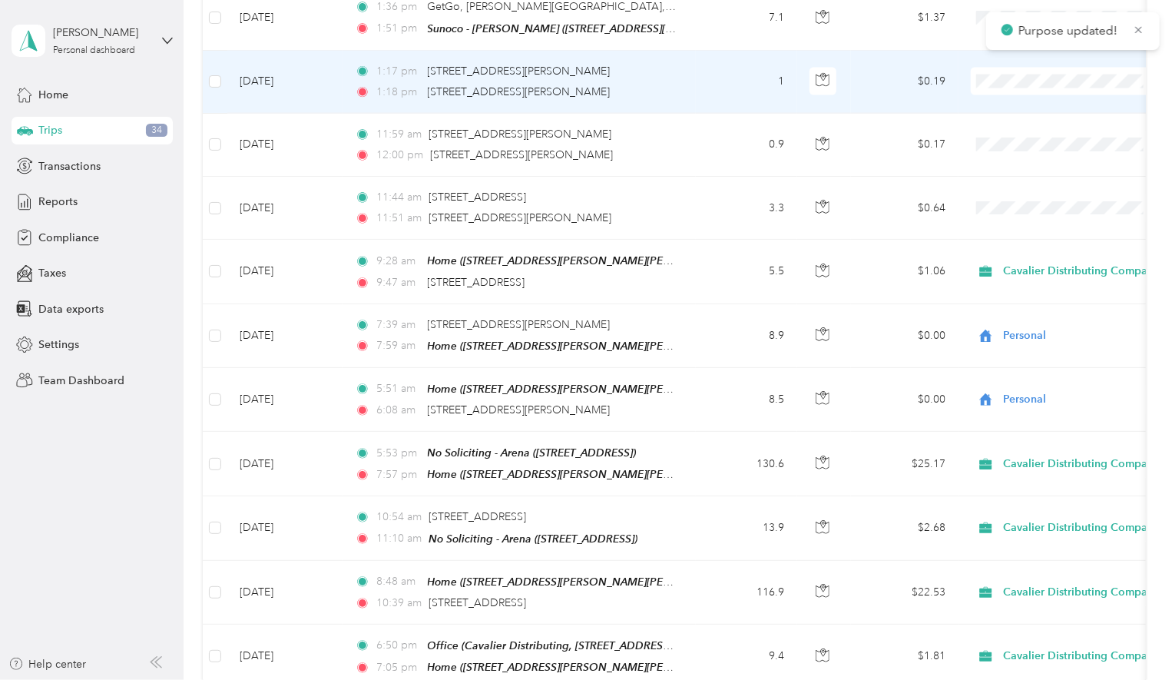
click at [1035, 111] on span "Cavalier Distributing Company" at bounding box center [1086, 109] width 156 height 16
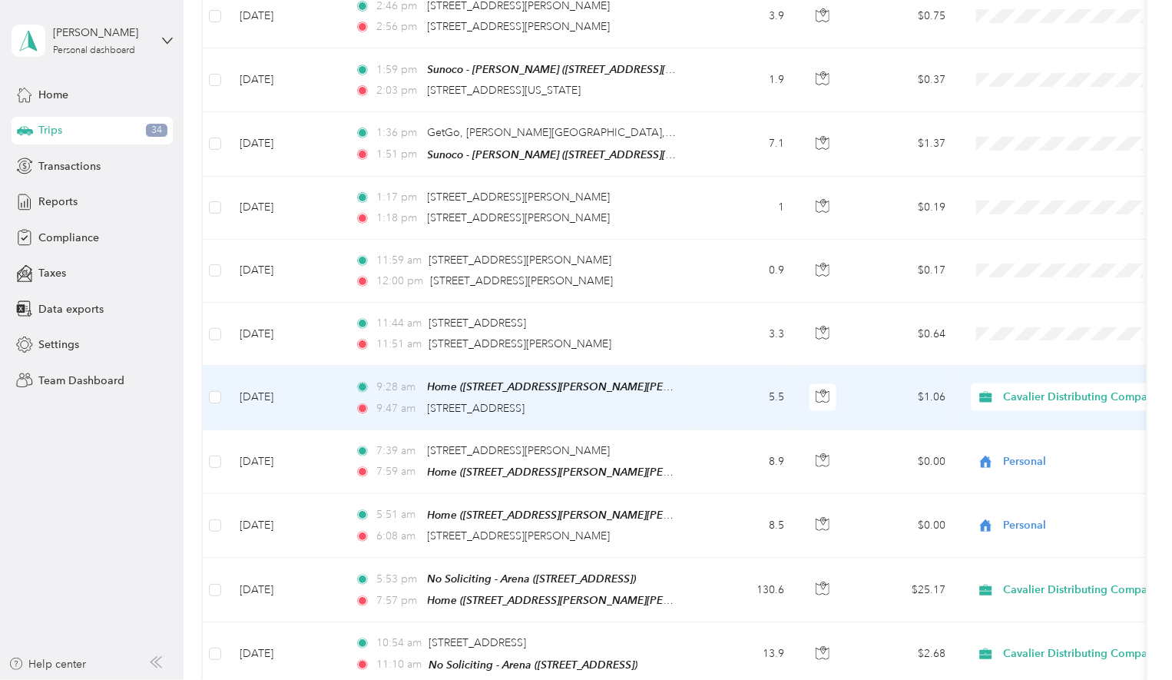
scroll to position [1153, 0]
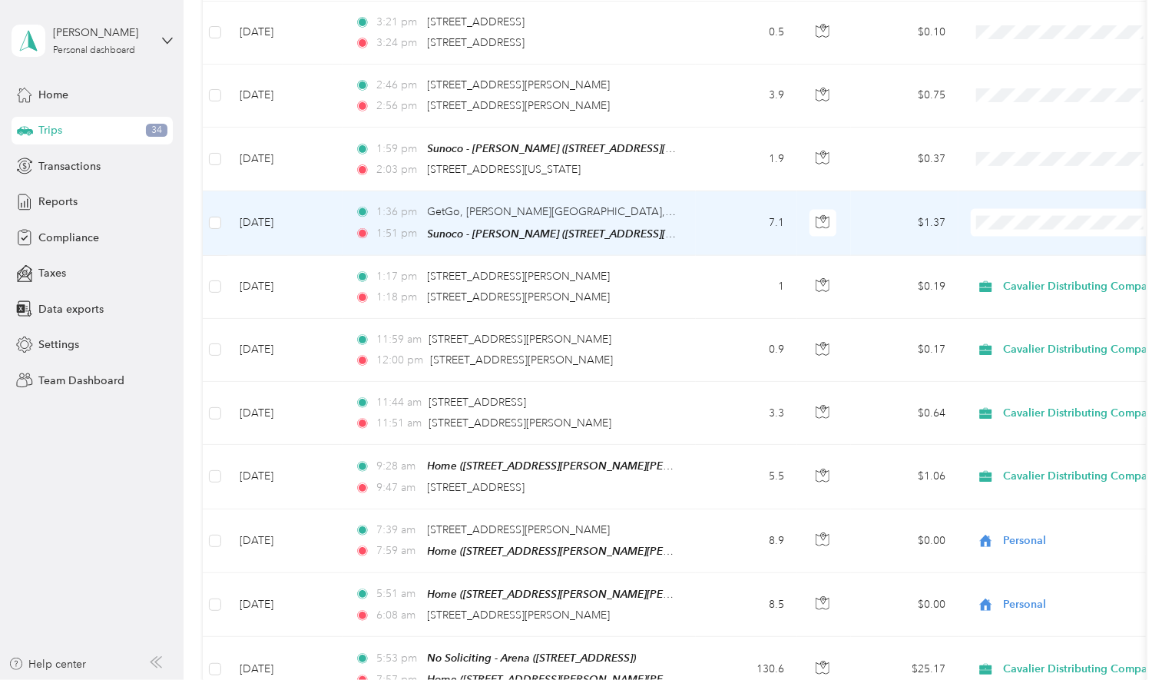
click at [987, 250] on icon at bounding box center [991, 250] width 12 height 11
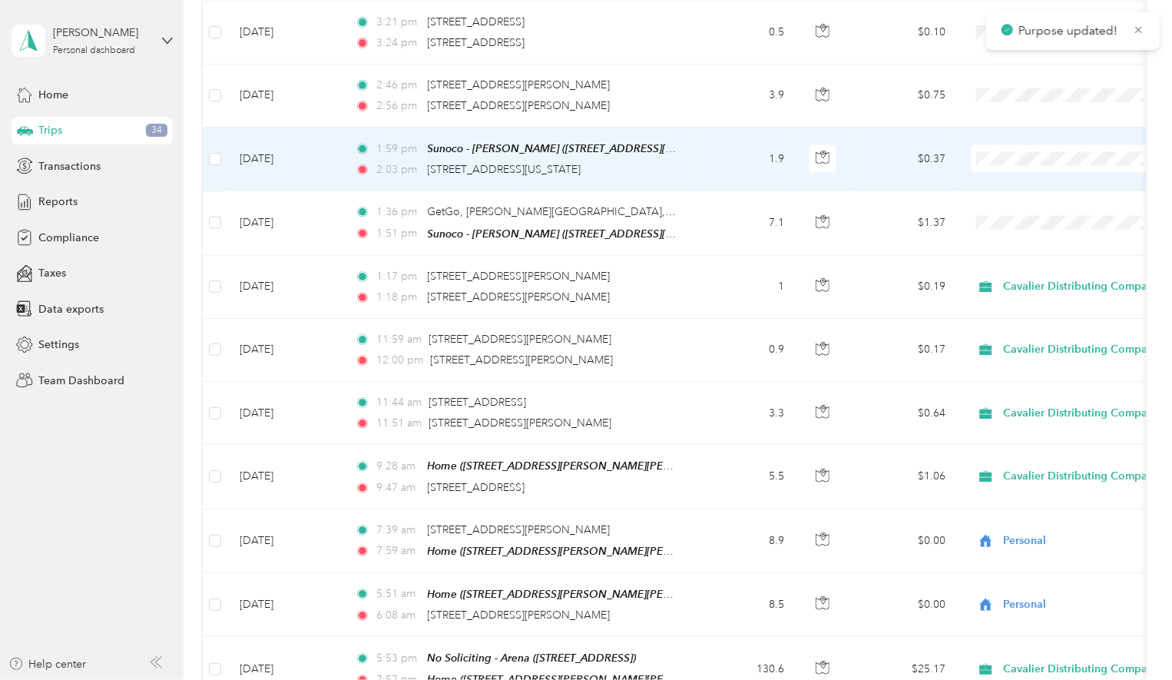
click at [992, 185] on icon at bounding box center [991, 189] width 12 height 11
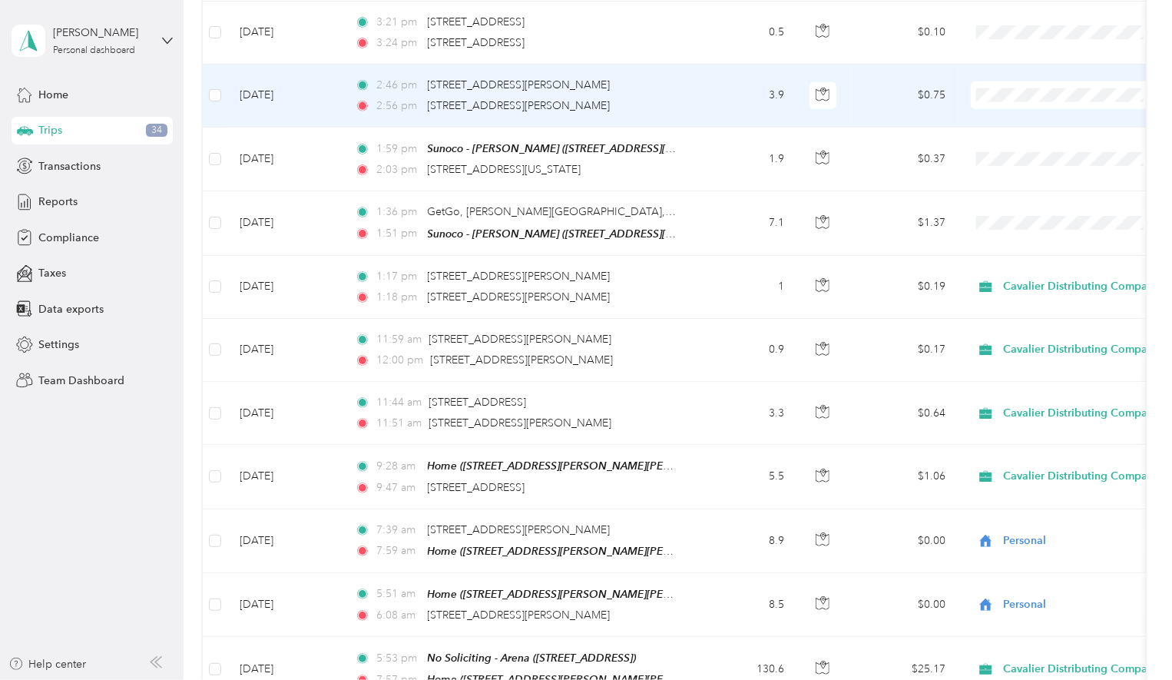
click at [1010, 120] on span "Cavalier Distributing Company" at bounding box center [1086, 126] width 156 height 16
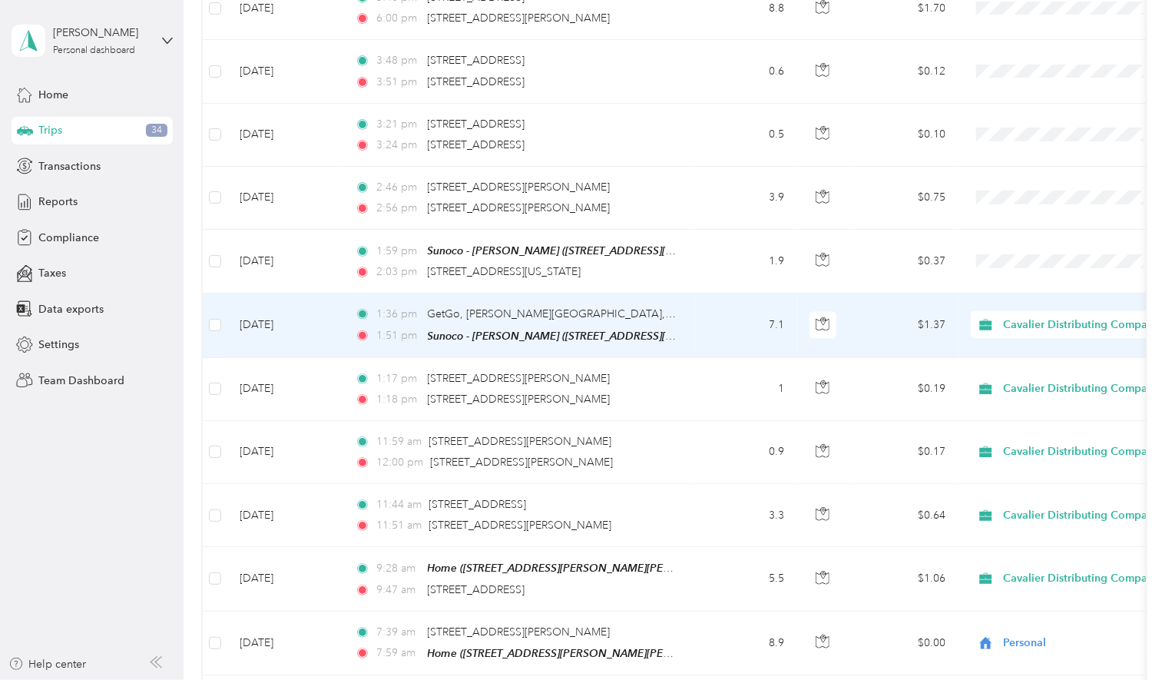
scroll to position [949, 0]
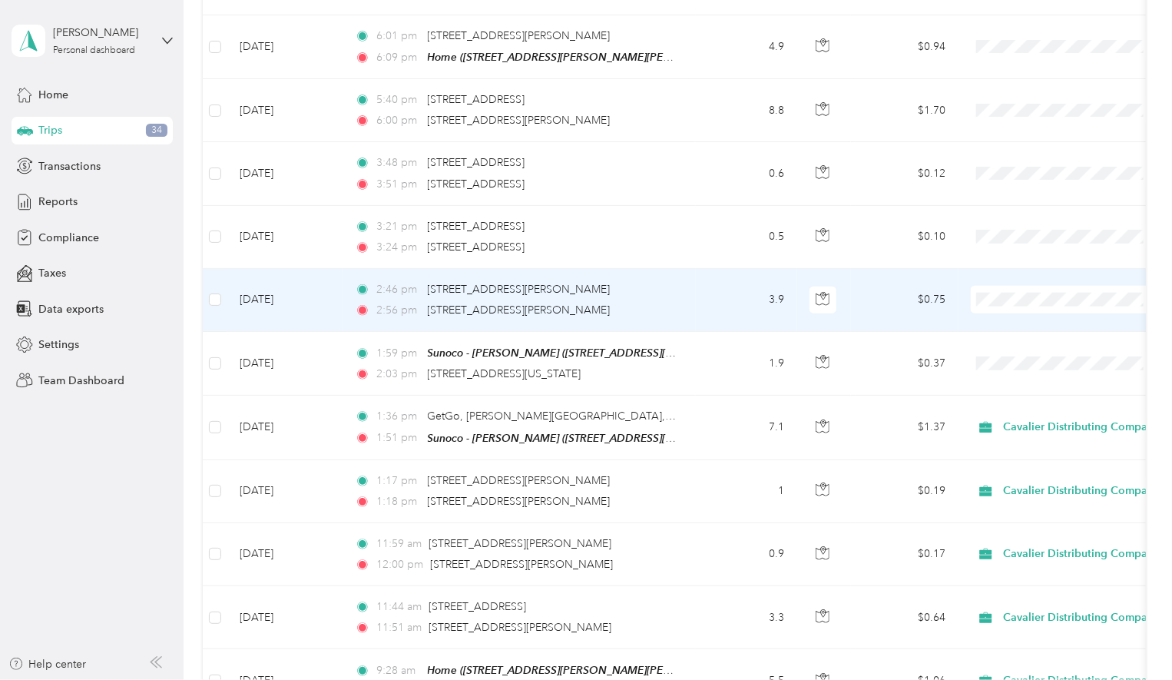
click at [1026, 322] on span "Cavalier Distributing Company" at bounding box center [1086, 328] width 156 height 16
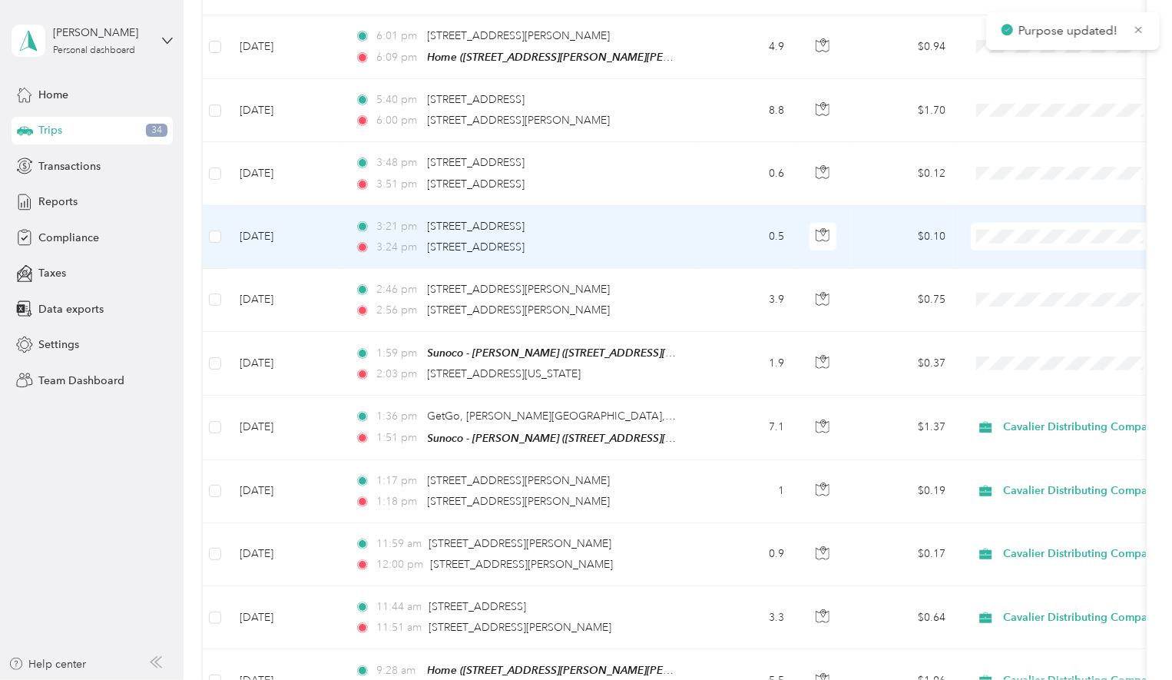
click at [1005, 262] on span "Cavalier Distributing Company" at bounding box center [1074, 267] width 184 height 16
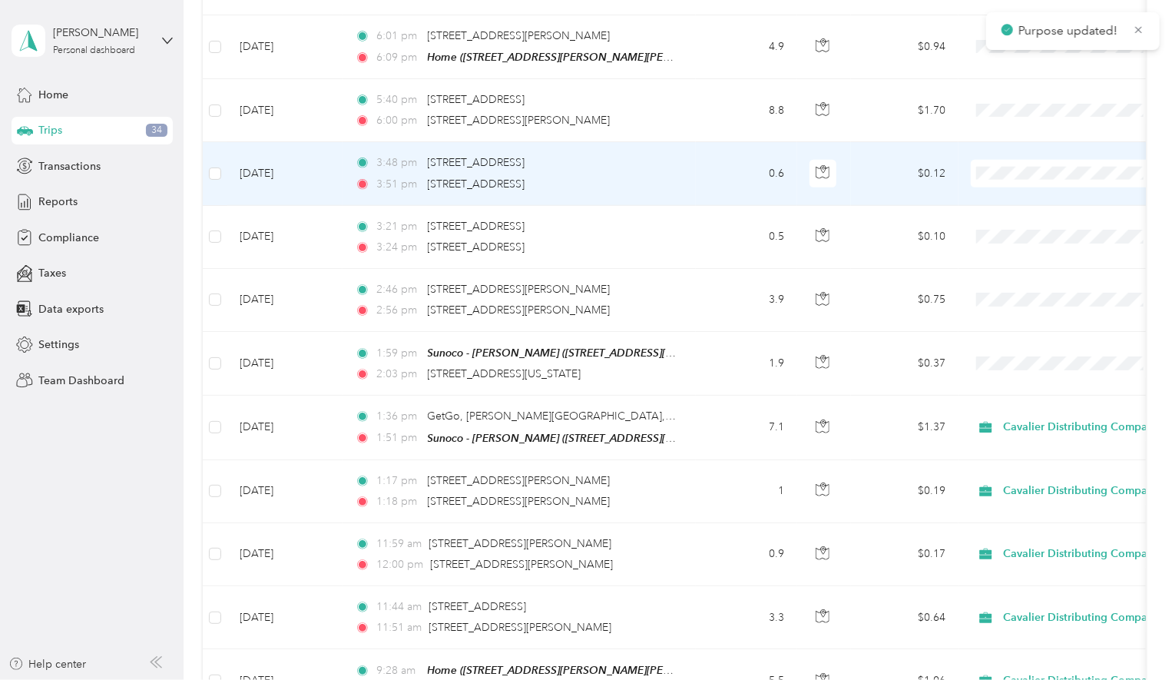
click at [1002, 204] on span "Cavalier Distributing Company" at bounding box center [1074, 204] width 184 height 16
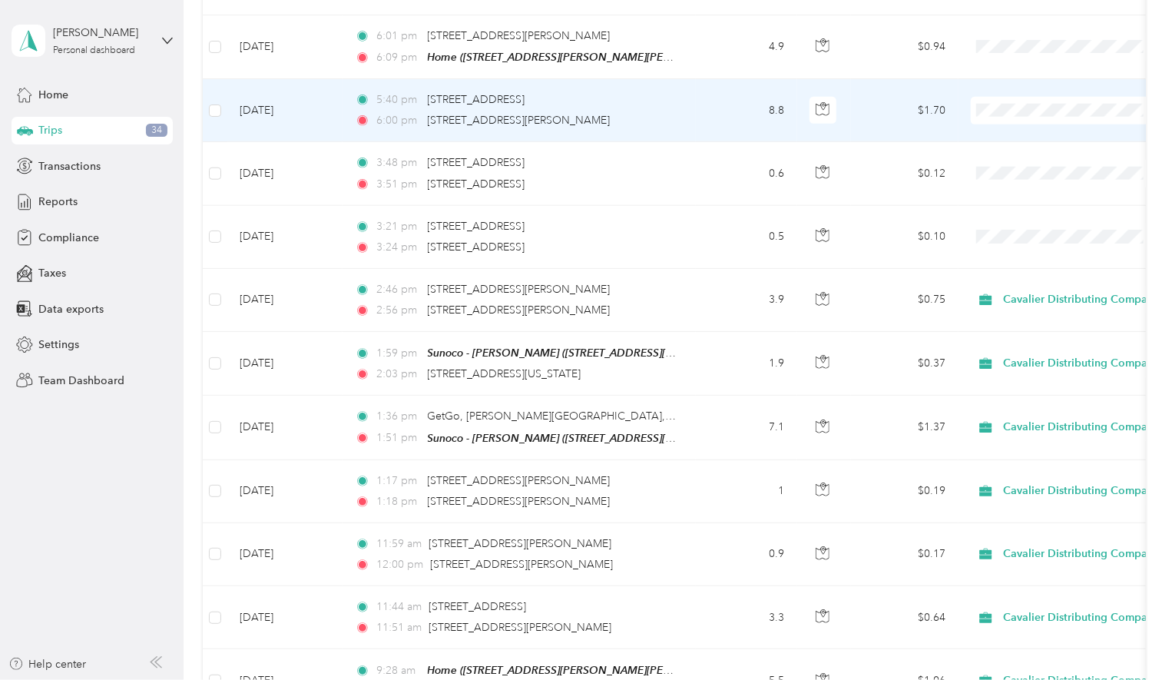
click at [1020, 136] on span "Cavalier Distributing Company" at bounding box center [1086, 139] width 156 height 16
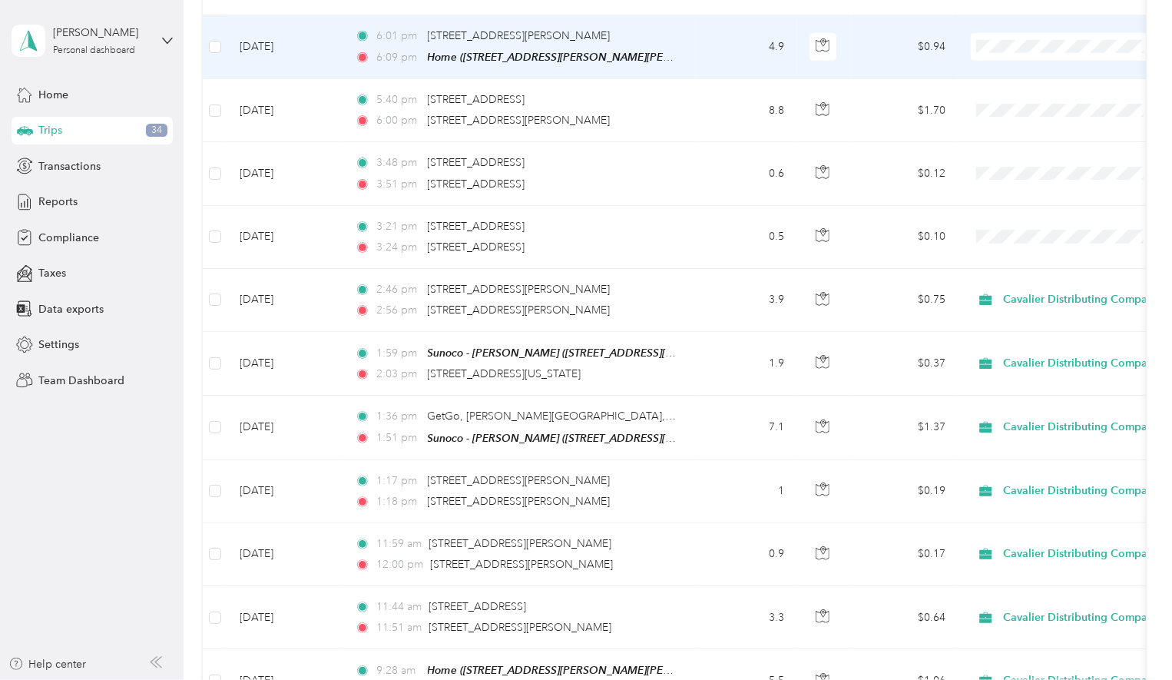
click at [1020, 77] on span "Cavalier Distributing Company" at bounding box center [1086, 76] width 156 height 16
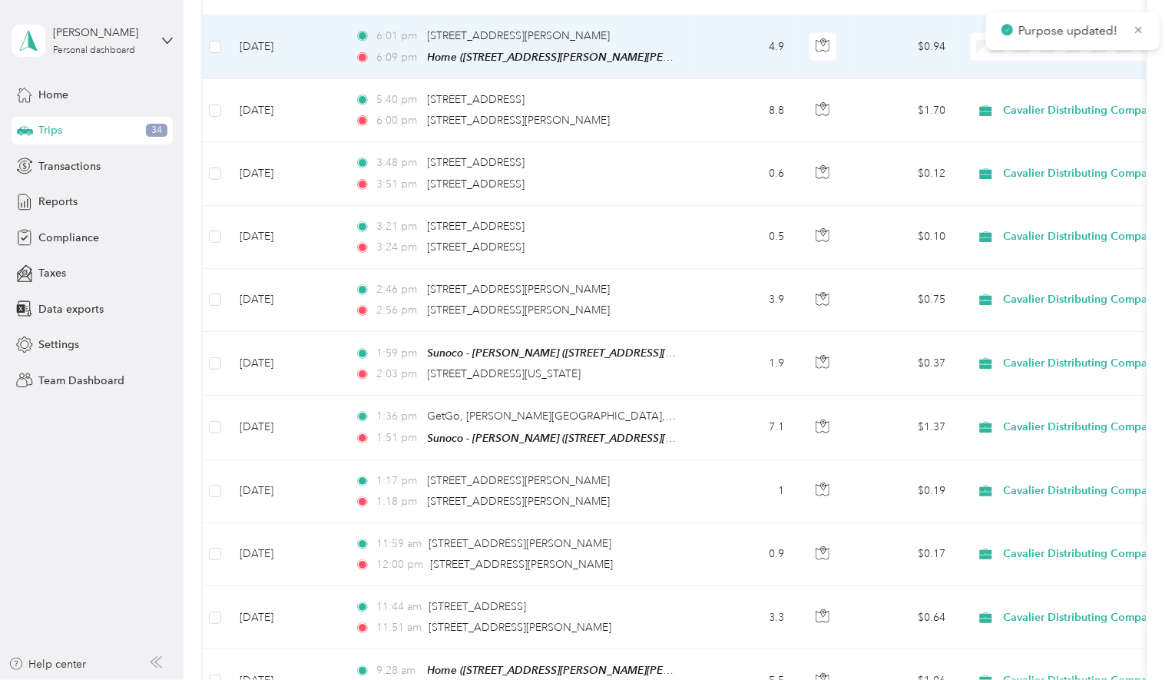
click at [1008, 95] on span "Personal" at bounding box center [1086, 103] width 156 height 16
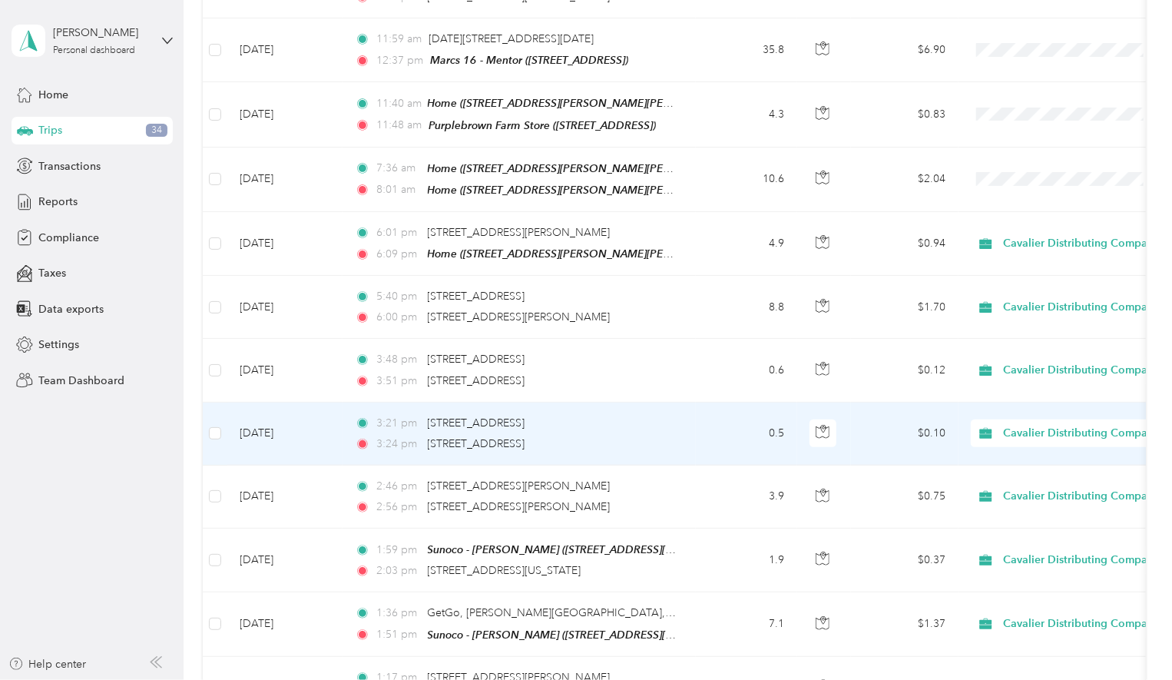
scroll to position [743, 0]
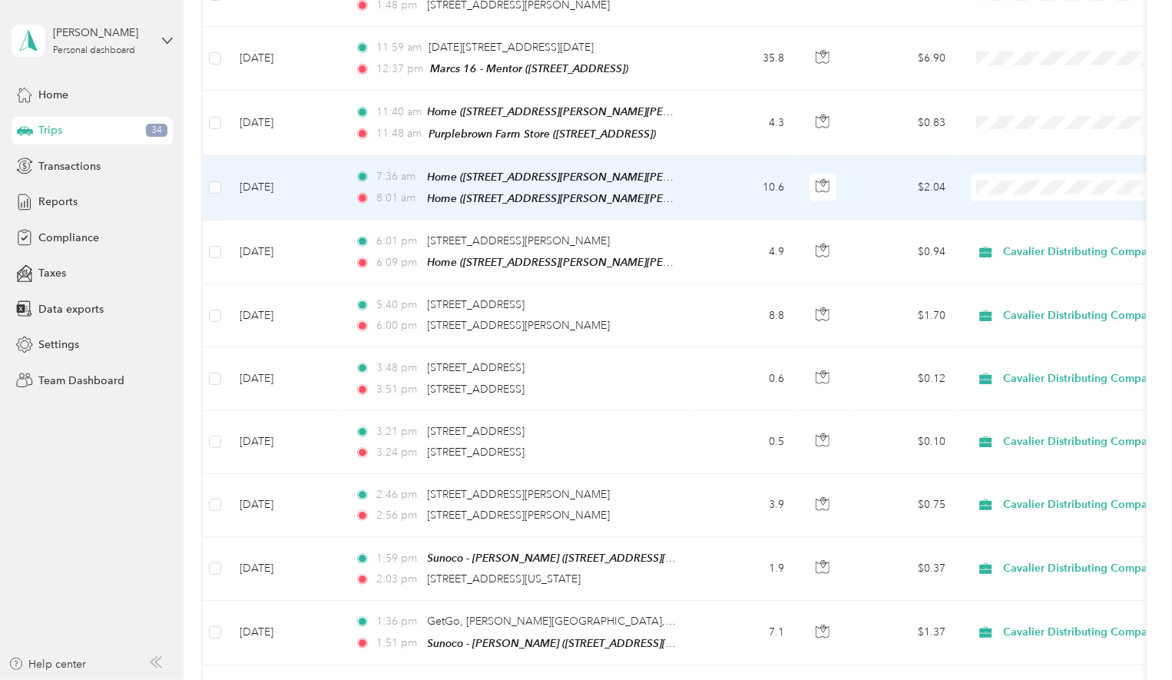
click at [1037, 237] on span "Personal" at bounding box center [1086, 244] width 156 height 16
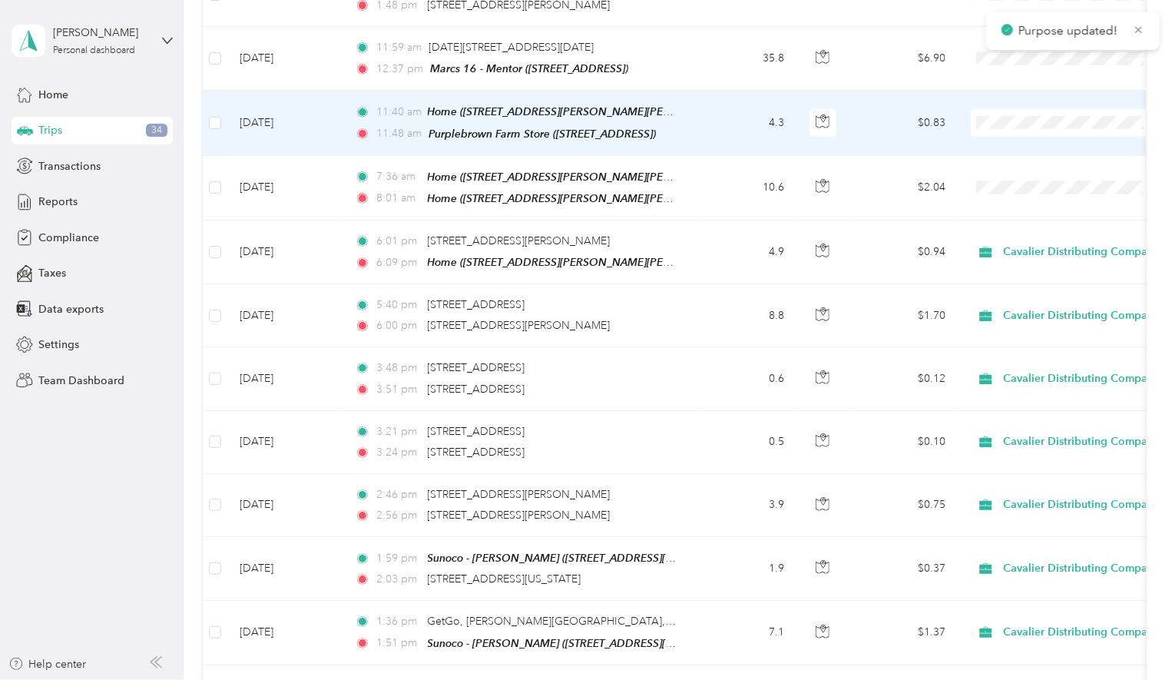
click at [1034, 146] on span "Cavalier Distributing Company" at bounding box center [1086, 152] width 156 height 16
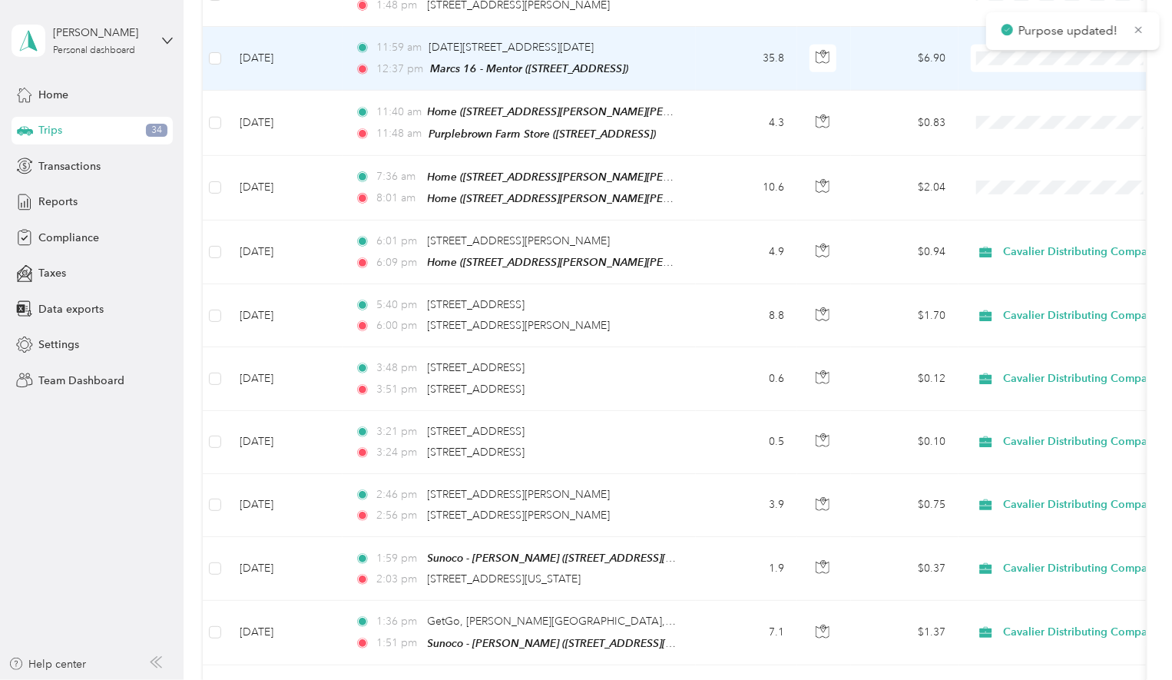
click at [1000, 89] on icon at bounding box center [991, 87] width 19 height 12
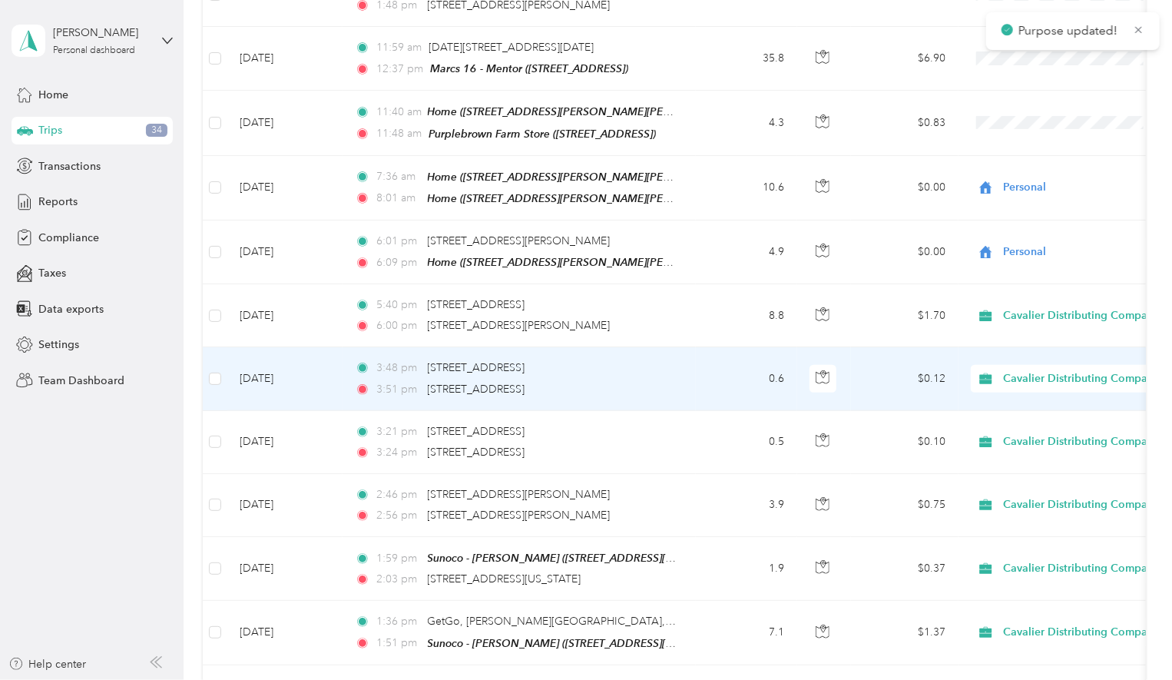
scroll to position [538, 0]
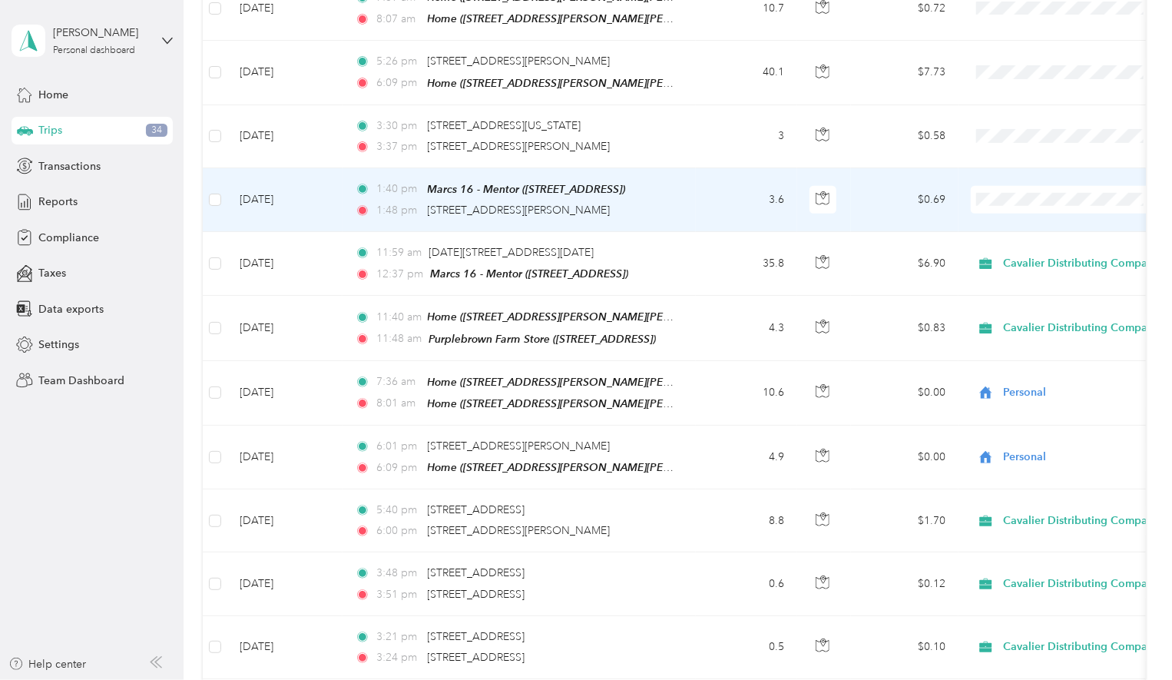
click at [1032, 227] on span "Cavalier Distributing Company" at bounding box center [1086, 228] width 156 height 16
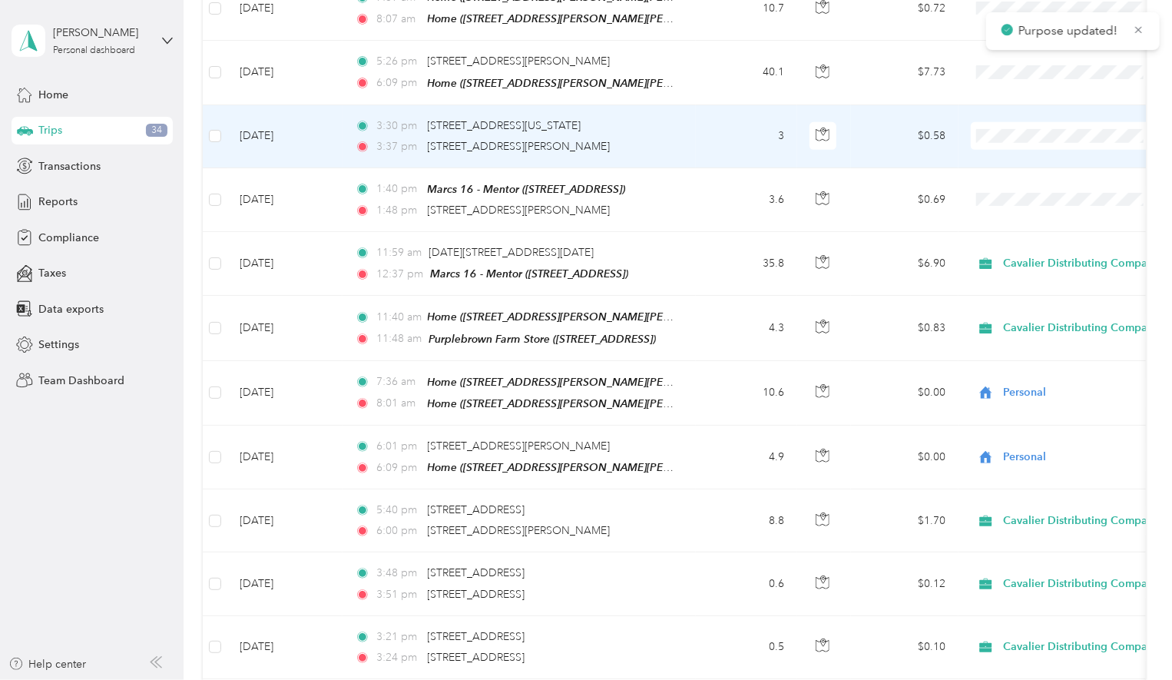
click at [998, 162] on icon at bounding box center [991, 163] width 19 height 12
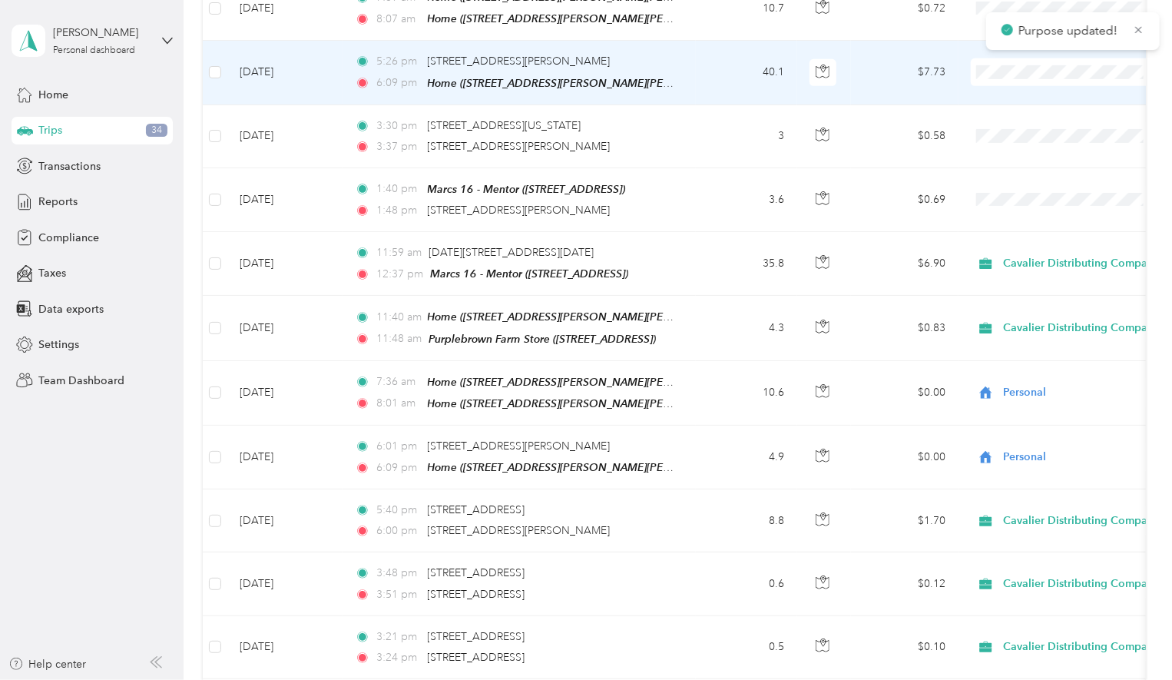
click at [989, 100] on icon at bounding box center [991, 101] width 19 height 12
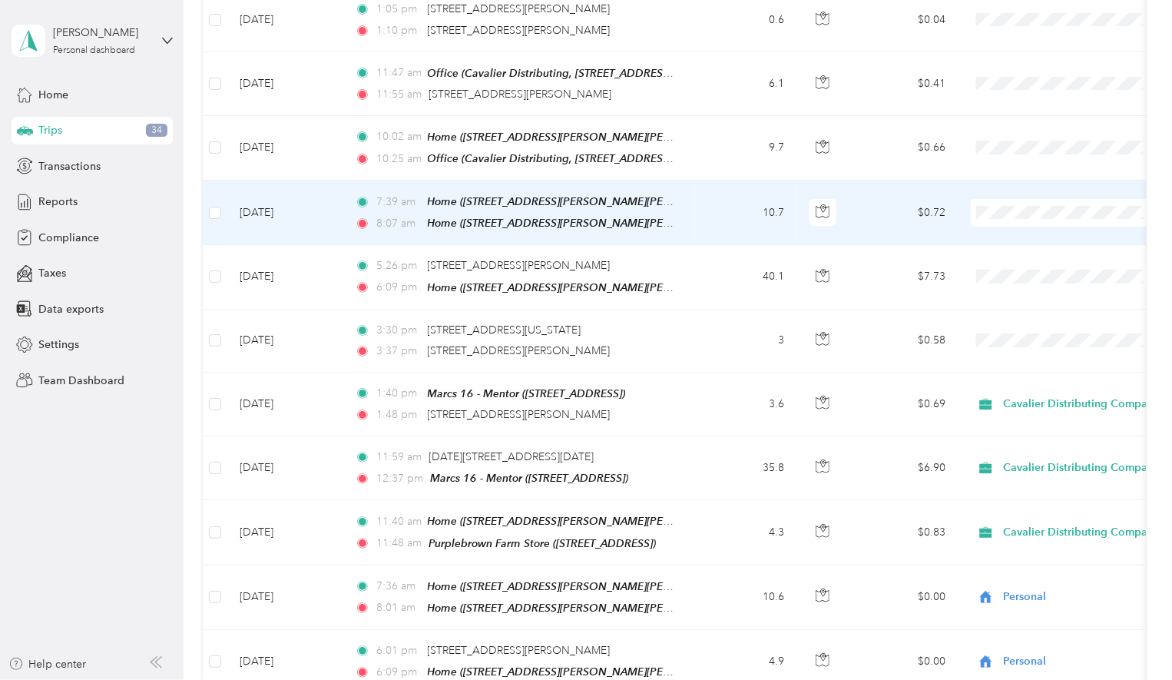
click at [1008, 265] on span "Personal" at bounding box center [1074, 268] width 184 height 16
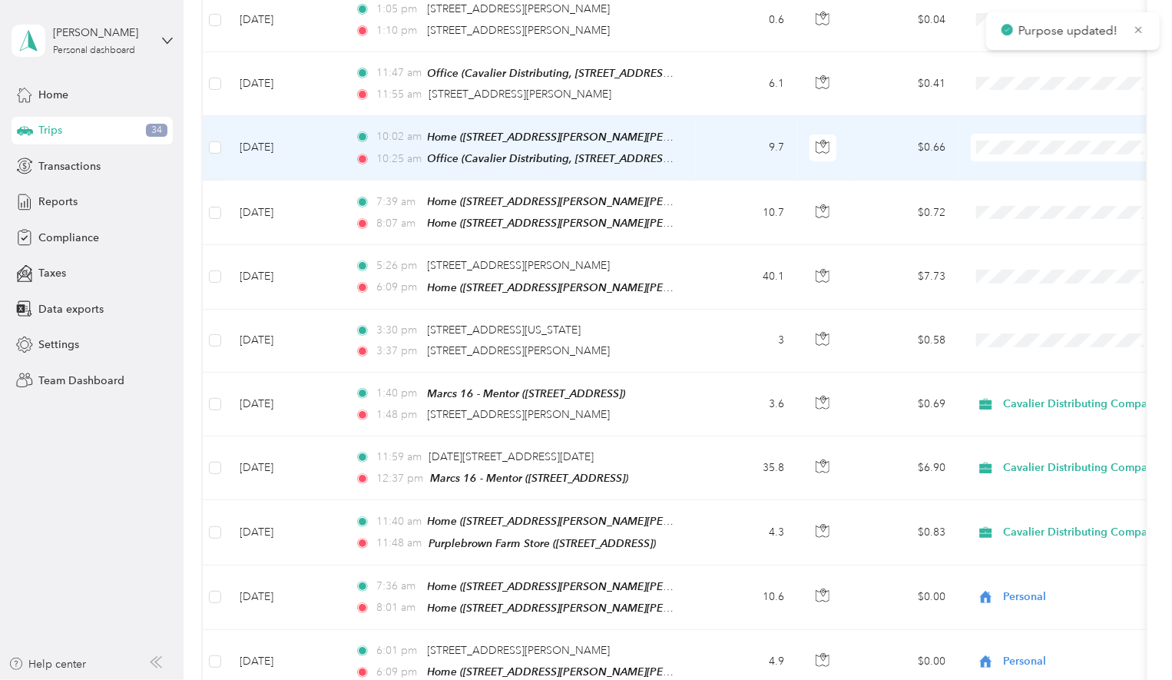
click at [1002, 174] on span "Cavalier Distributing Company" at bounding box center [1074, 177] width 184 height 16
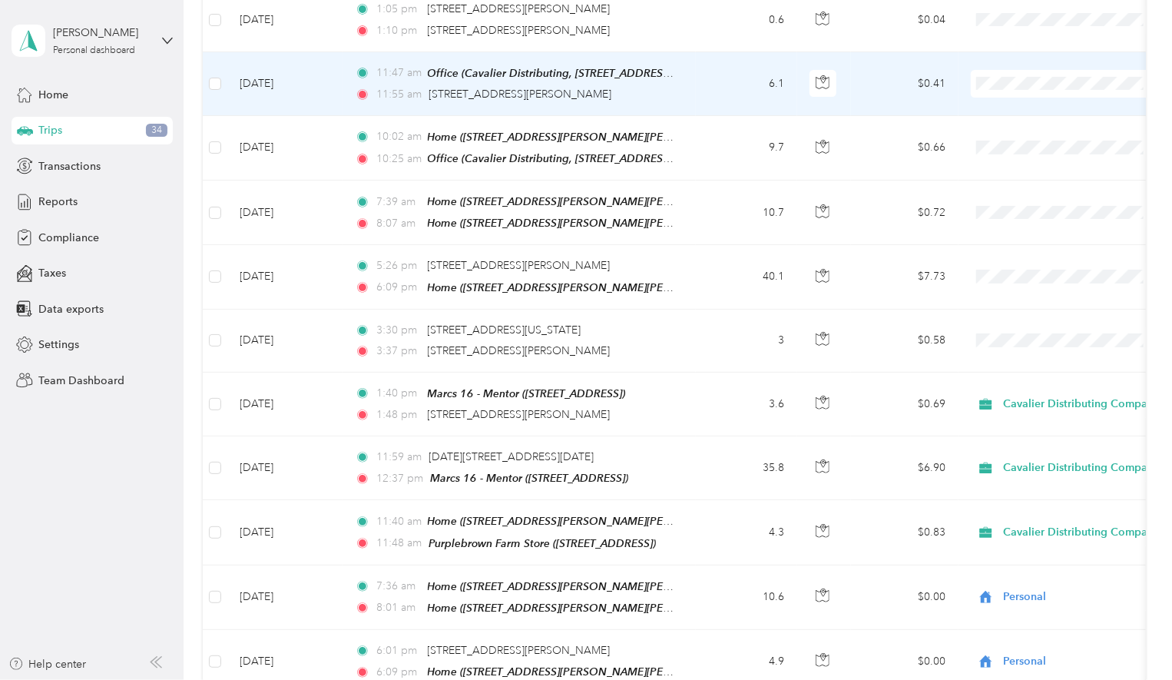
click at [1015, 111] on span "Cavalier Distributing Company" at bounding box center [1086, 112] width 156 height 16
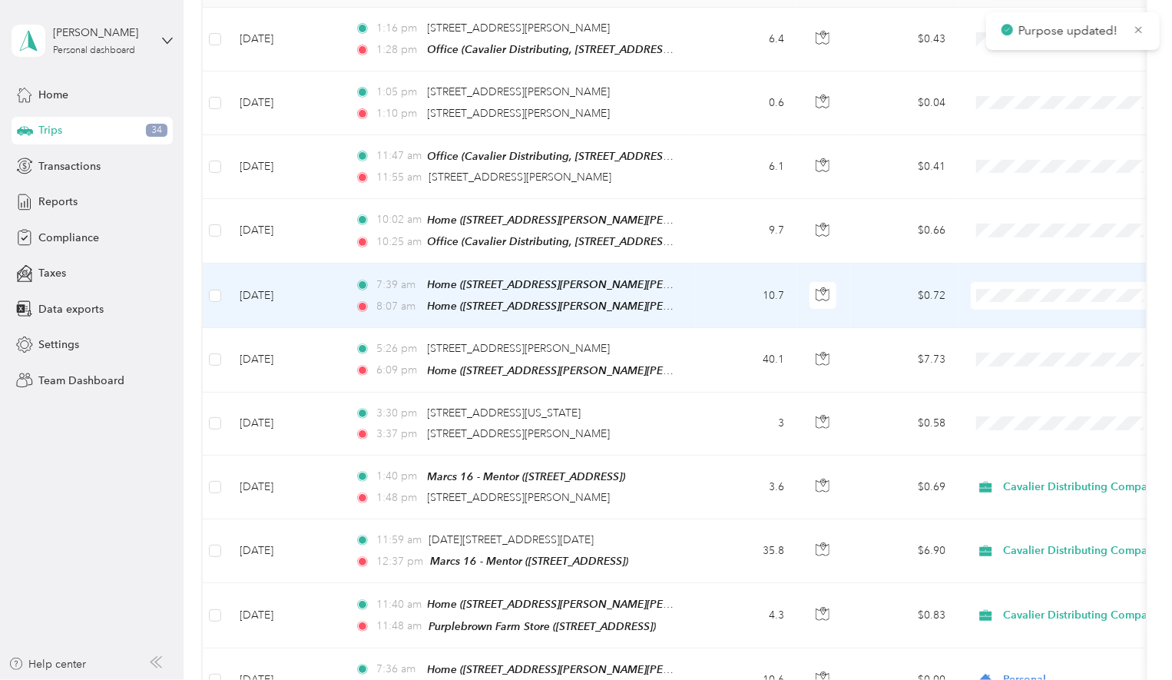
scroll to position [231, 0]
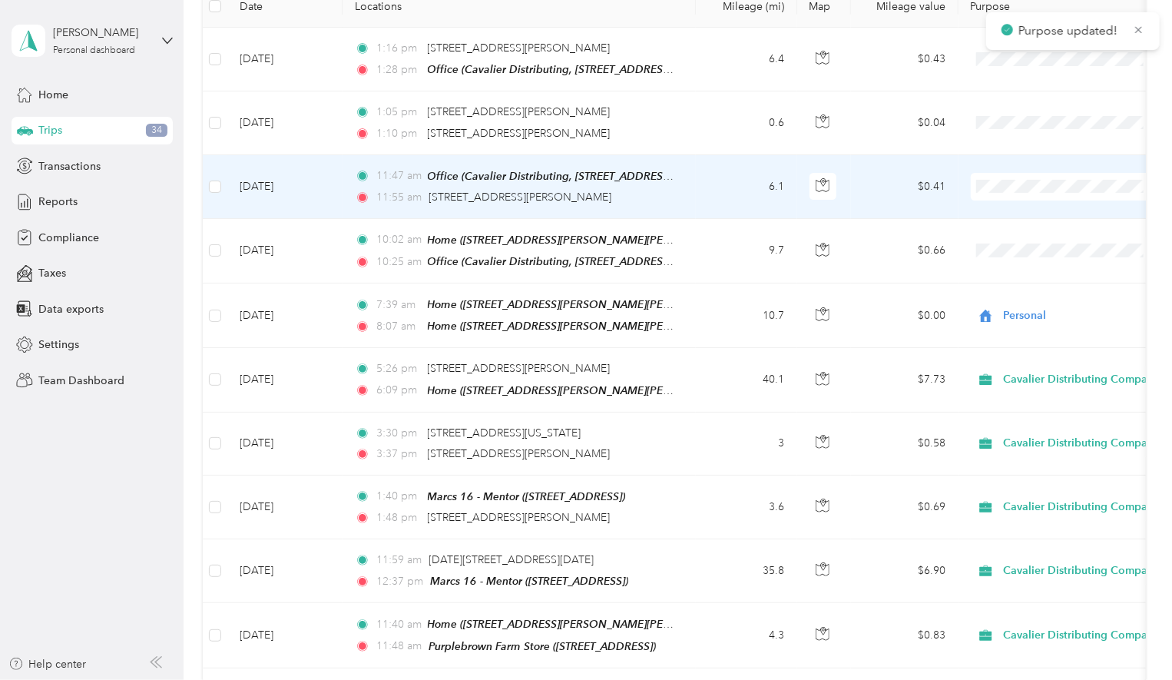
click at [995, 210] on icon at bounding box center [991, 213] width 19 height 12
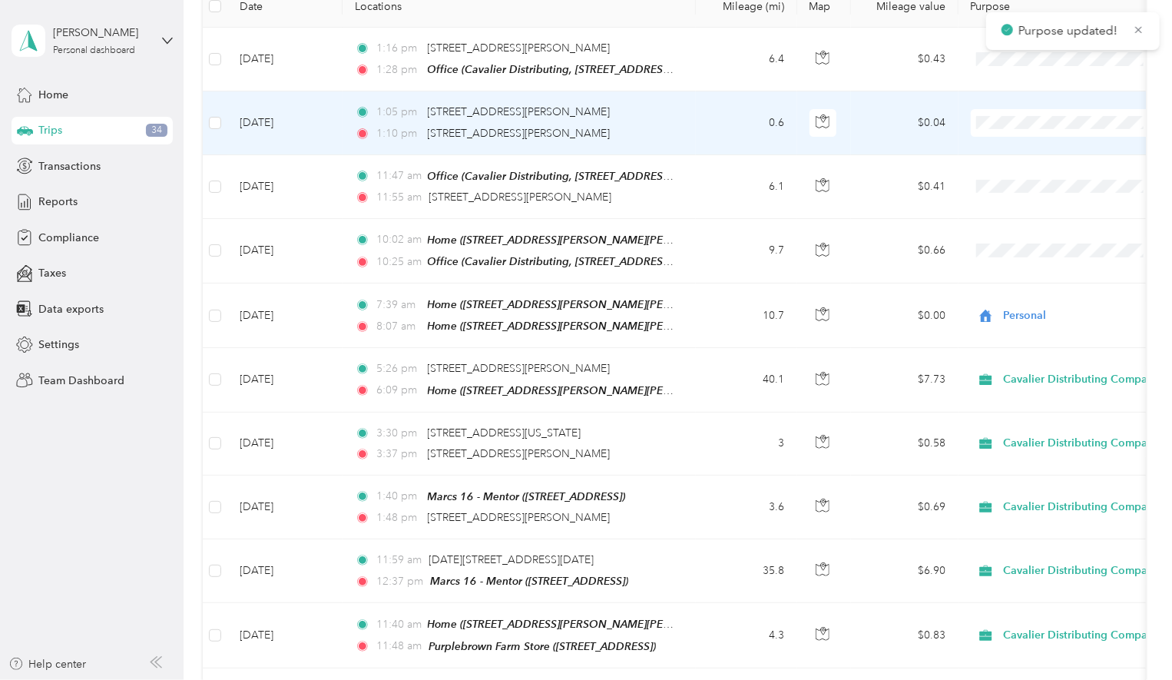
click at [980, 142] on li "Cavalier Distributing Company" at bounding box center [1073, 150] width 205 height 27
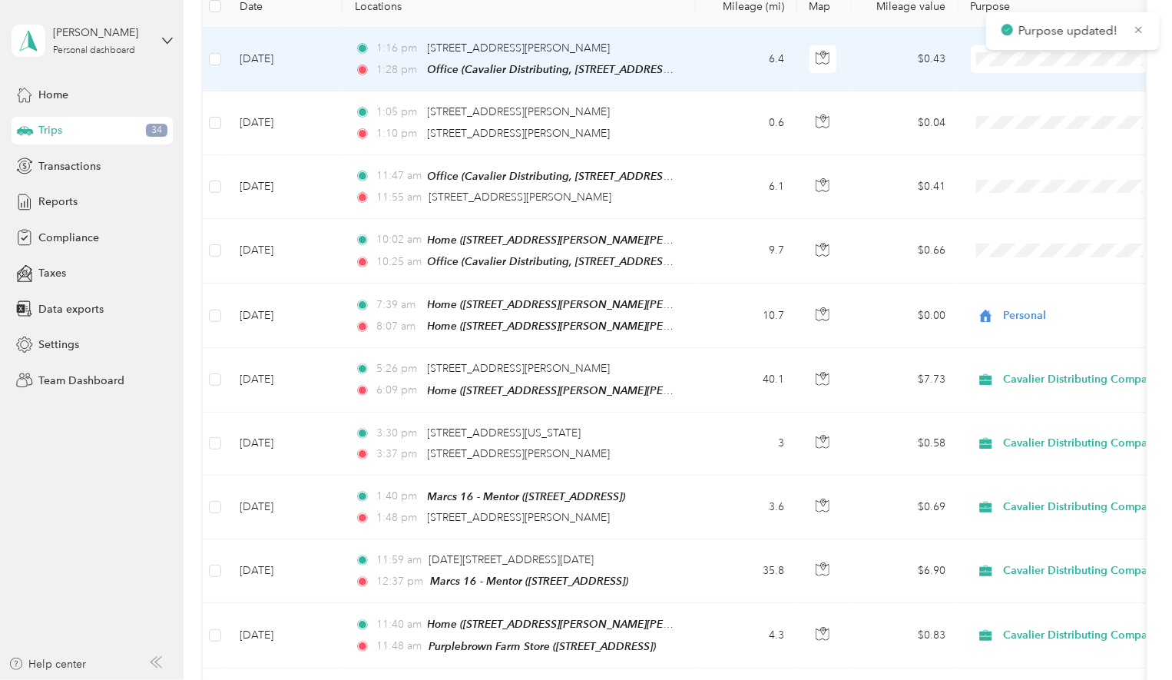
click at [989, 84] on icon at bounding box center [991, 86] width 12 height 11
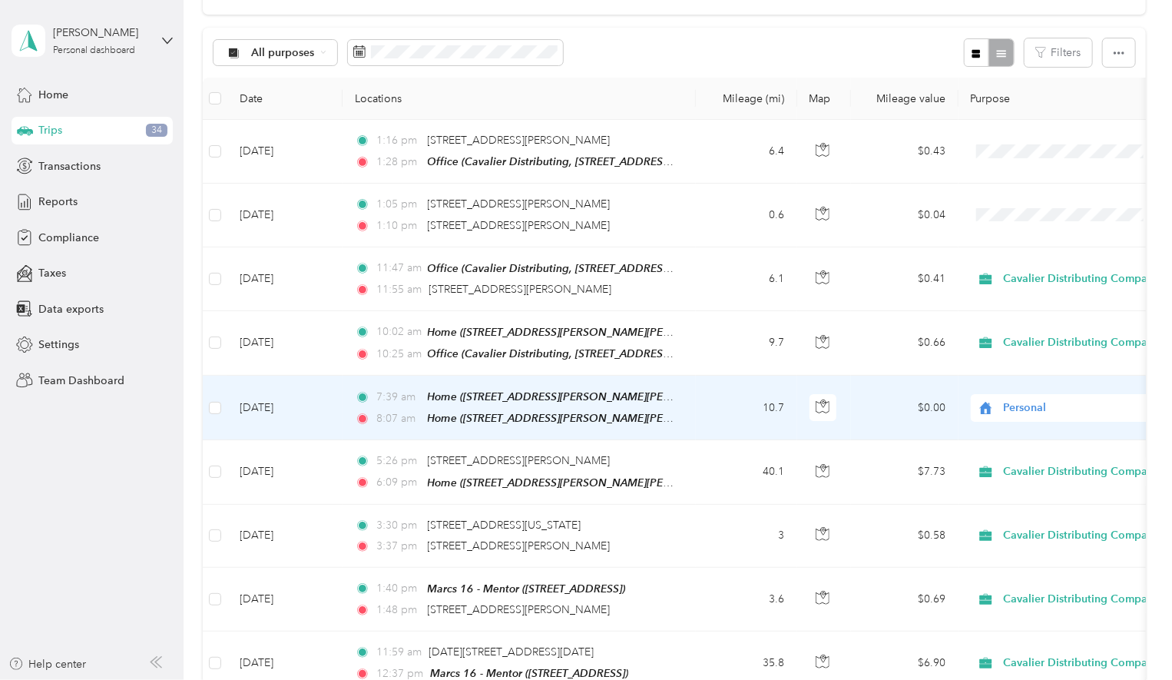
scroll to position [27, 0]
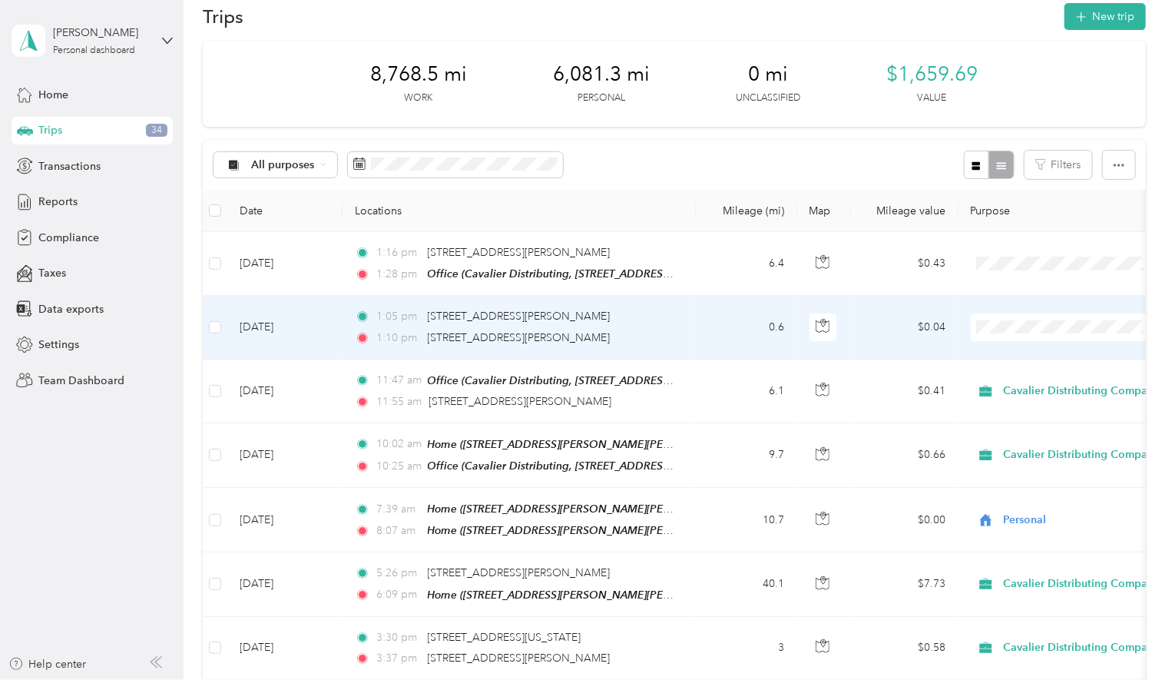
click at [1029, 353] on span "Cavalier Distributing Company" at bounding box center [1086, 355] width 156 height 16
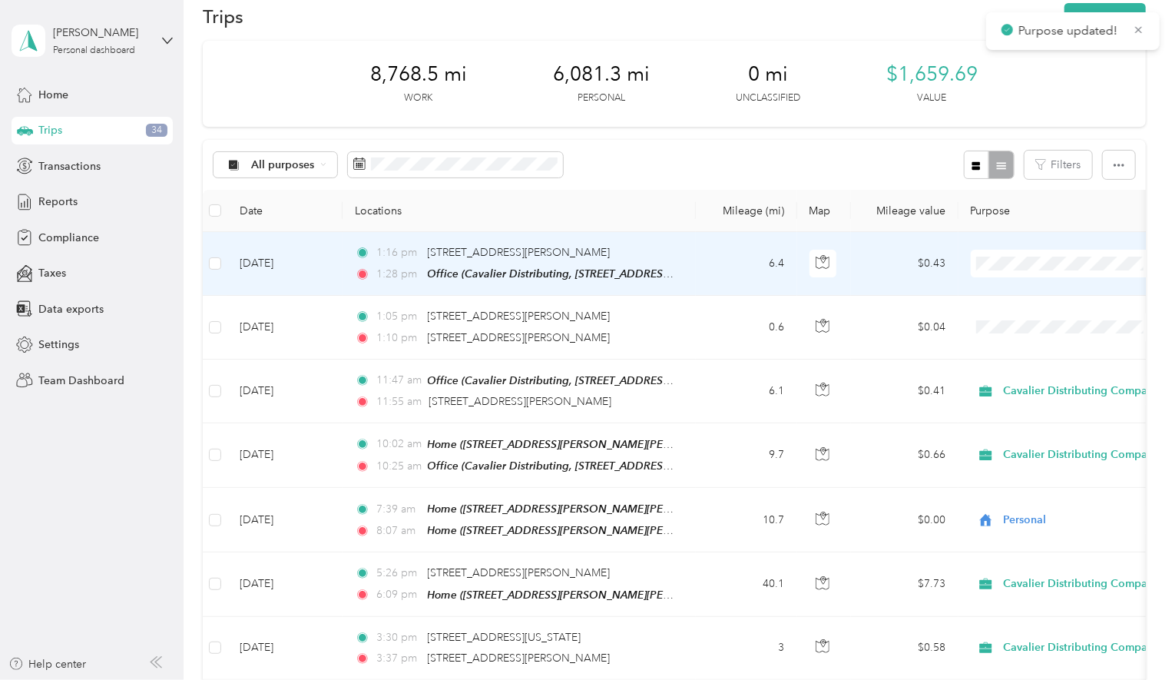
click at [1018, 286] on span "Cavalier Distributing Company" at bounding box center [1086, 292] width 156 height 16
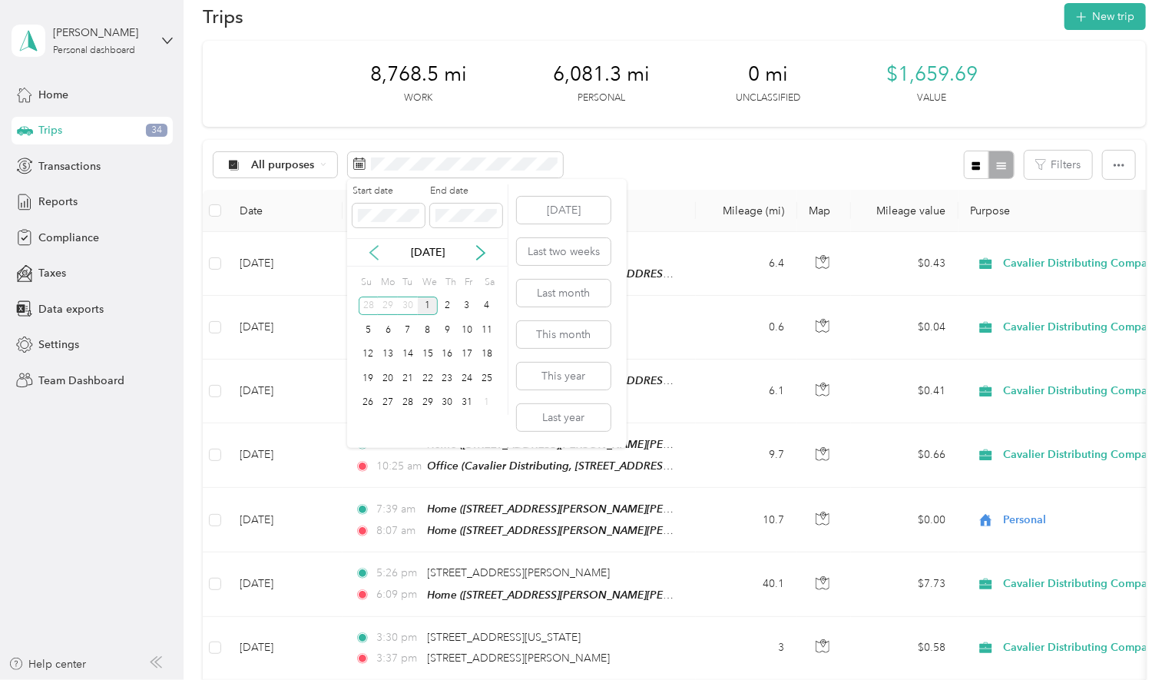
click at [369, 250] on icon at bounding box center [373, 252] width 15 height 15
click at [387, 303] on div "1" at bounding box center [388, 305] width 20 height 19
click at [409, 396] on div "30" at bounding box center [408, 402] width 20 height 19
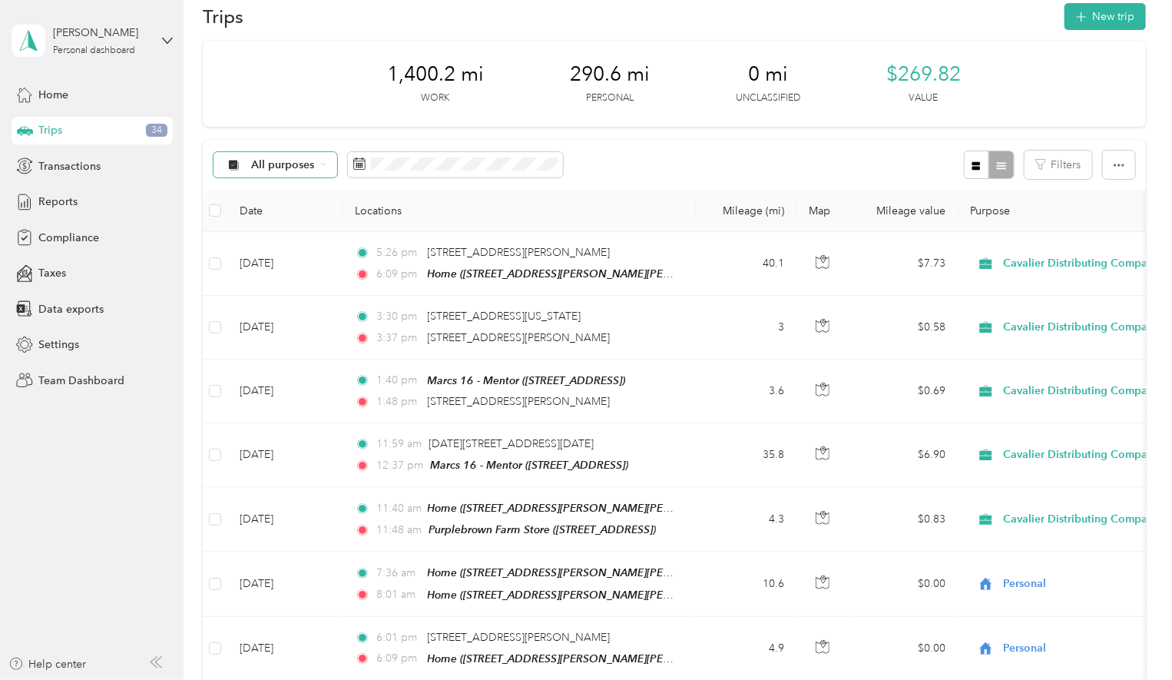
click at [320, 161] on icon at bounding box center [323, 164] width 6 height 6
click at [310, 211] on span "Unclassified" at bounding box center [329, 219] width 156 height 16
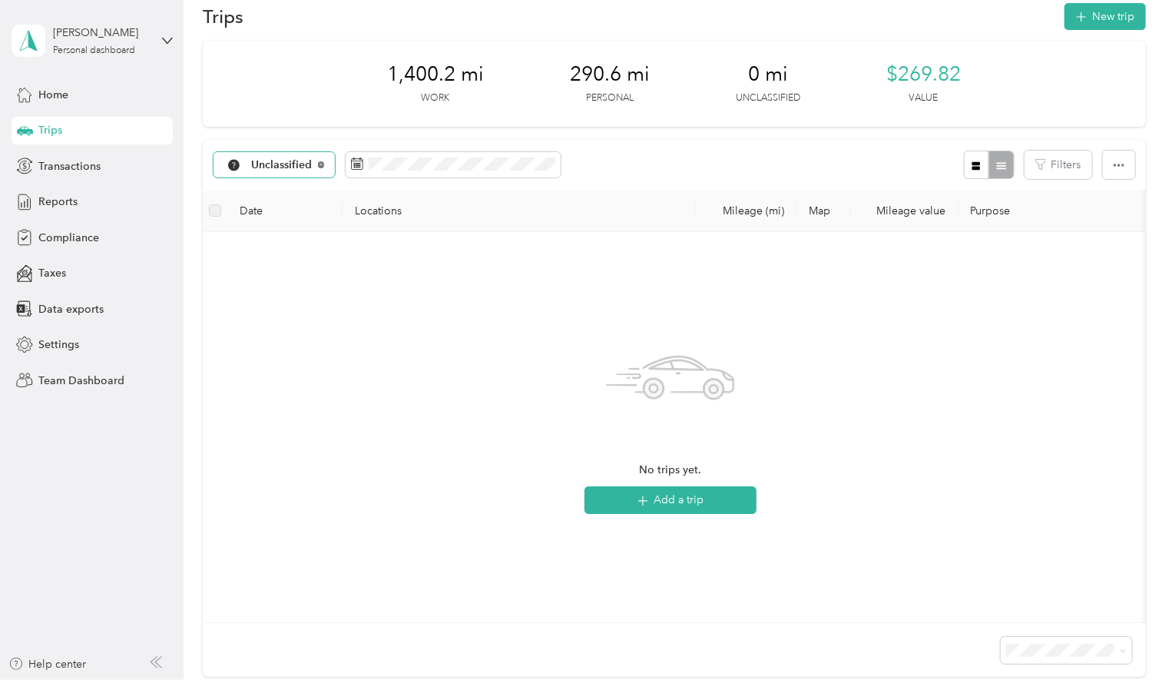
click at [323, 164] on icon at bounding box center [321, 164] width 6 height 6
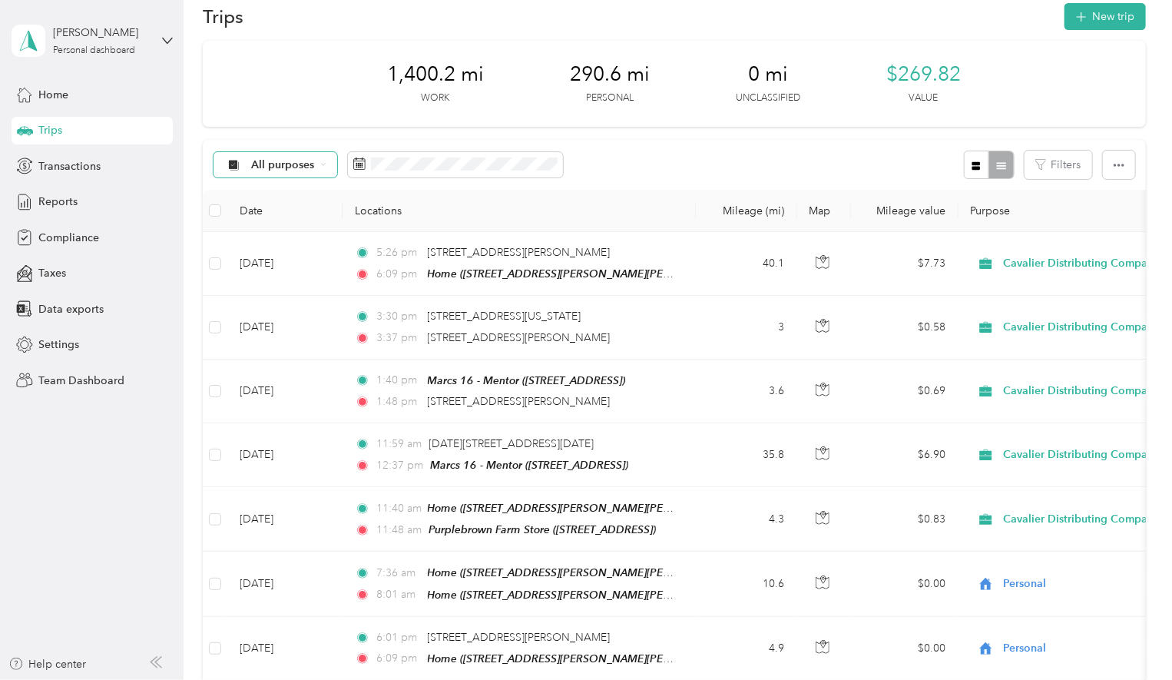
click at [310, 162] on span "All purposes" at bounding box center [283, 165] width 64 height 11
click at [298, 195] on li "All purposes" at bounding box center [316, 190] width 205 height 27
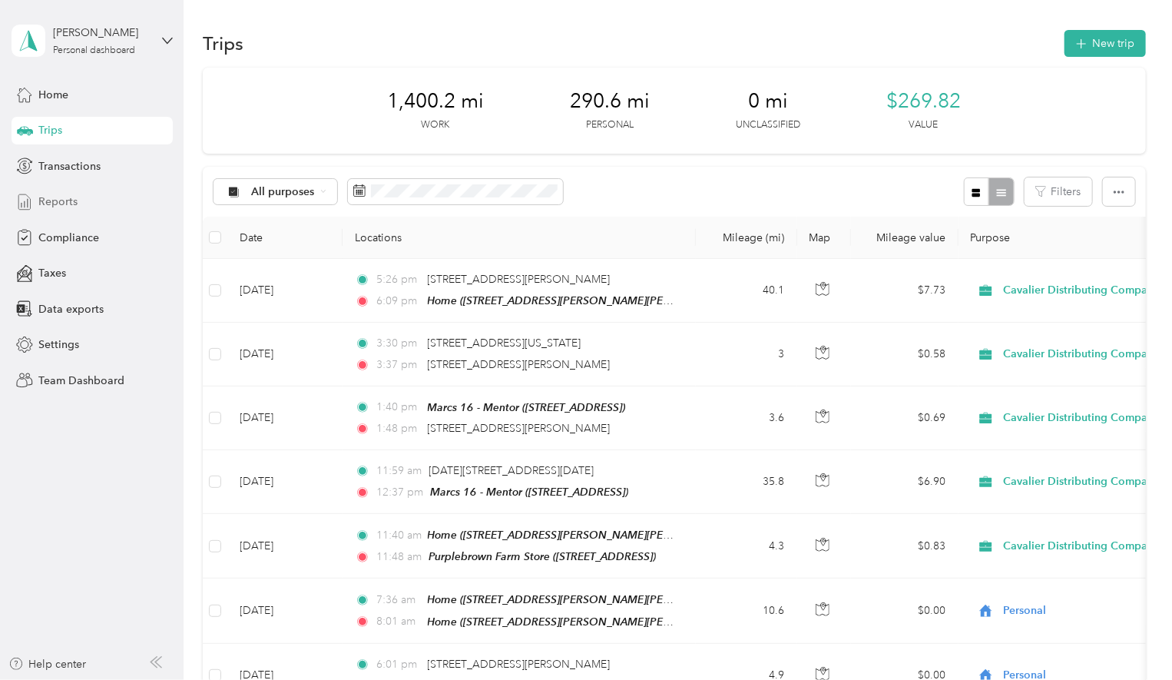
click at [67, 197] on span "Reports" at bounding box center [57, 202] width 39 height 16
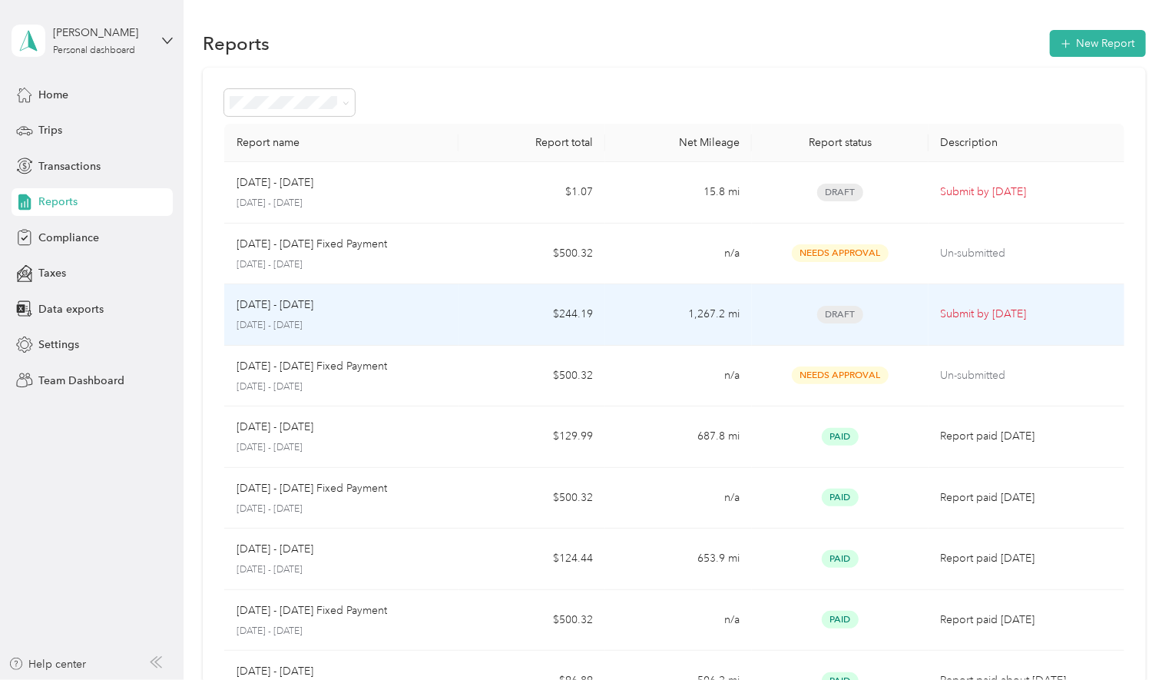
click at [382, 310] on div "[DATE] - [DATE]" at bounding box center [342, 304] width 210 height 17
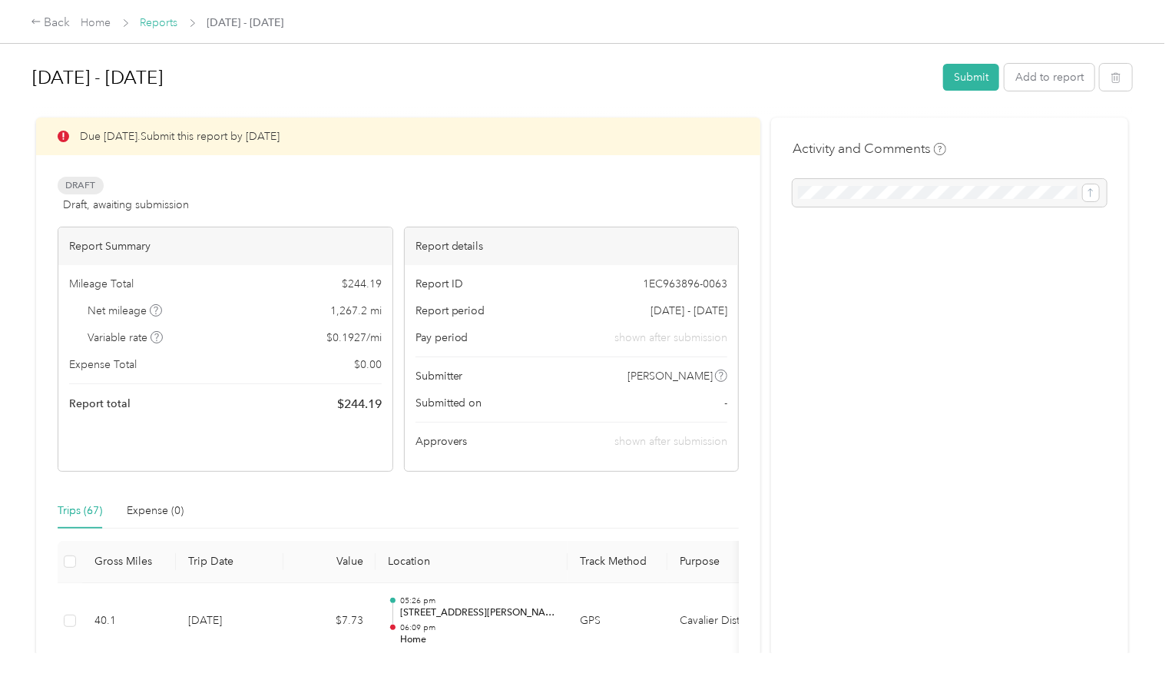
click at [174, 23] on link "Reports" at bounding box center [160, 22] width 38 height 13
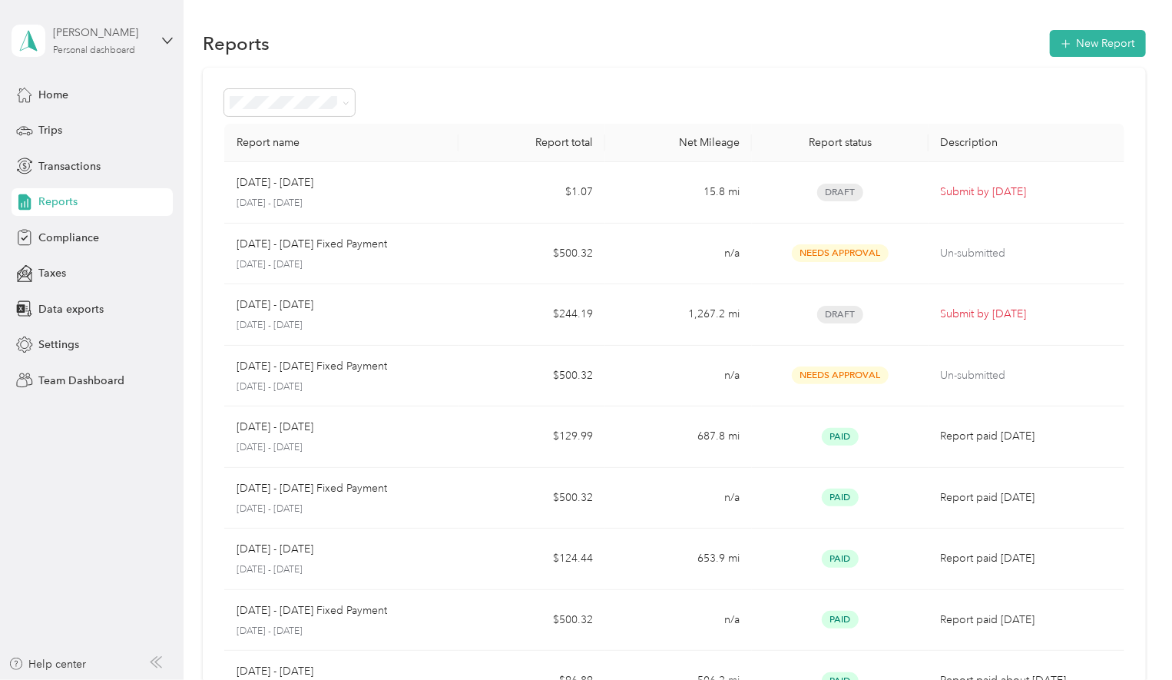
click at [78, 38] on div "[PERSON_NAME]" at bounding box center [101, 33] width 96 height 16
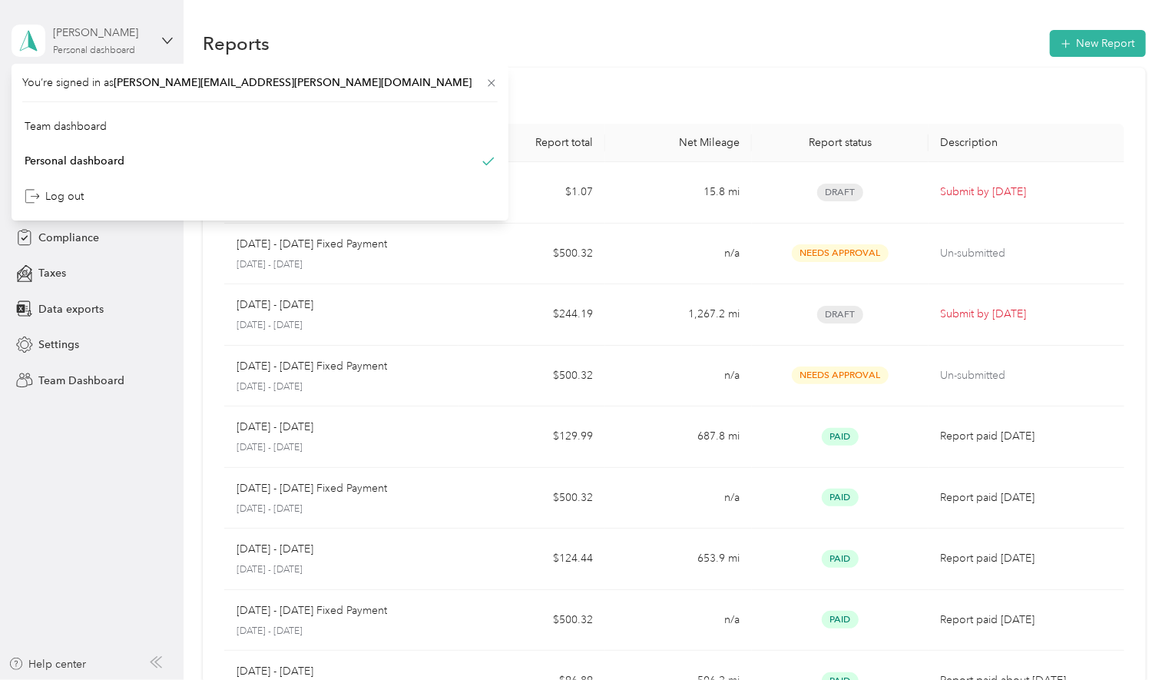
click at [78, 51] on div "Personal dashboard" at bounding box center [94, 50] width 82 height 9
